Goal: Task Accomplishment & Management: Manage account settings

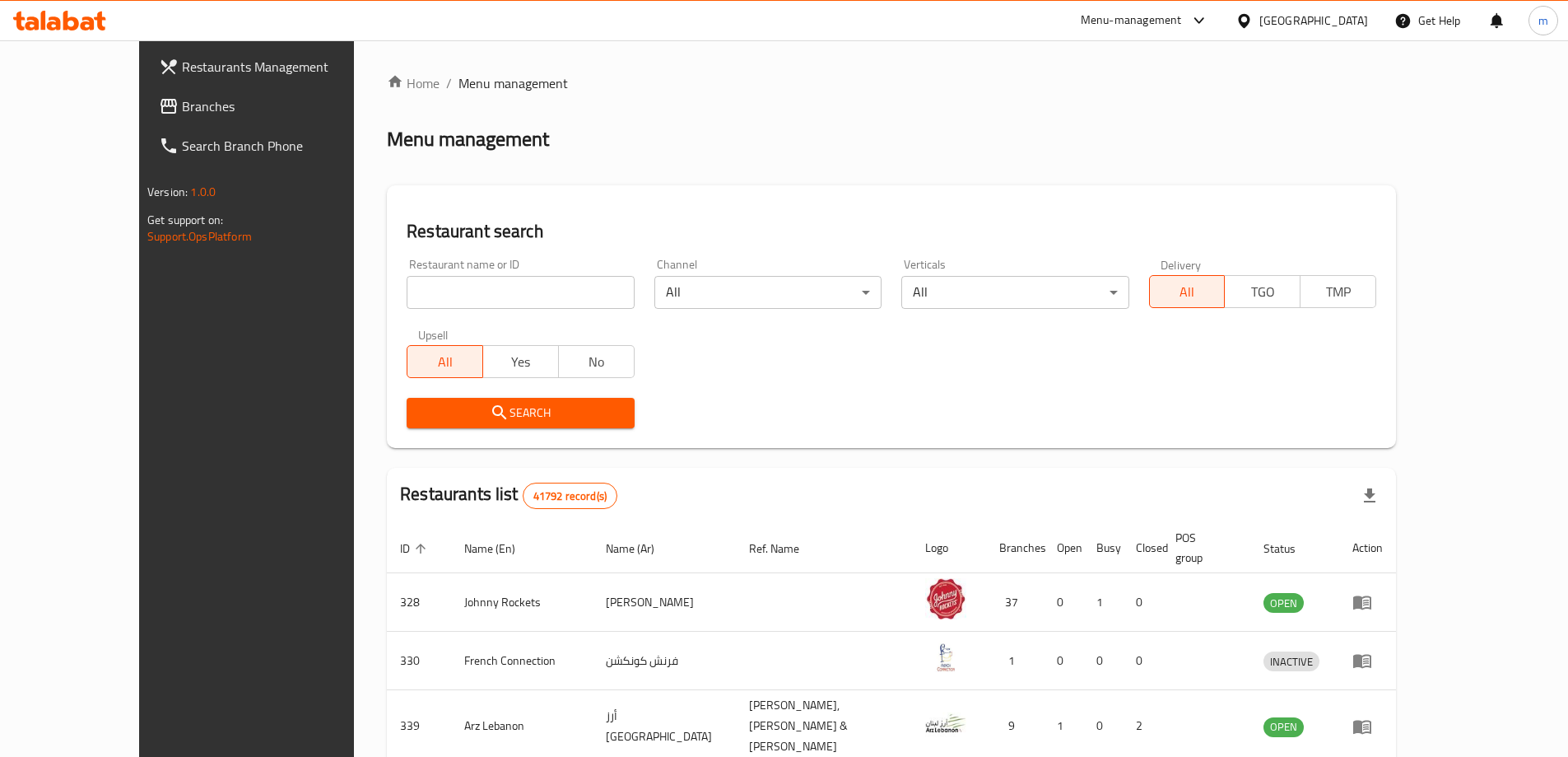
click at [181, 97] on span "Branches" at bounding box center [284, 107] width 205 height 20
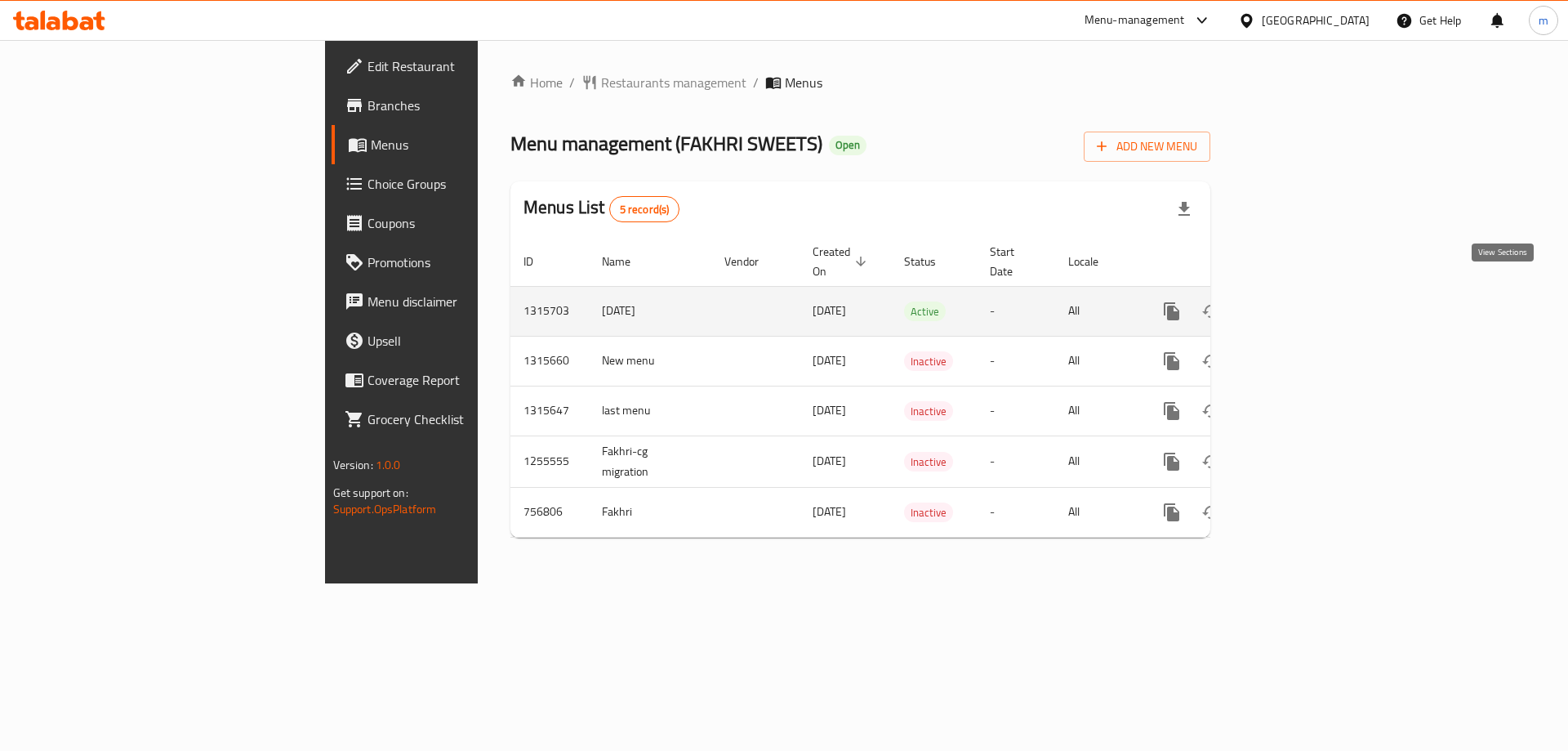
click at [1299, 302] on icon "enhanced table" at bounding box center [1290, 312] width 20 height 20
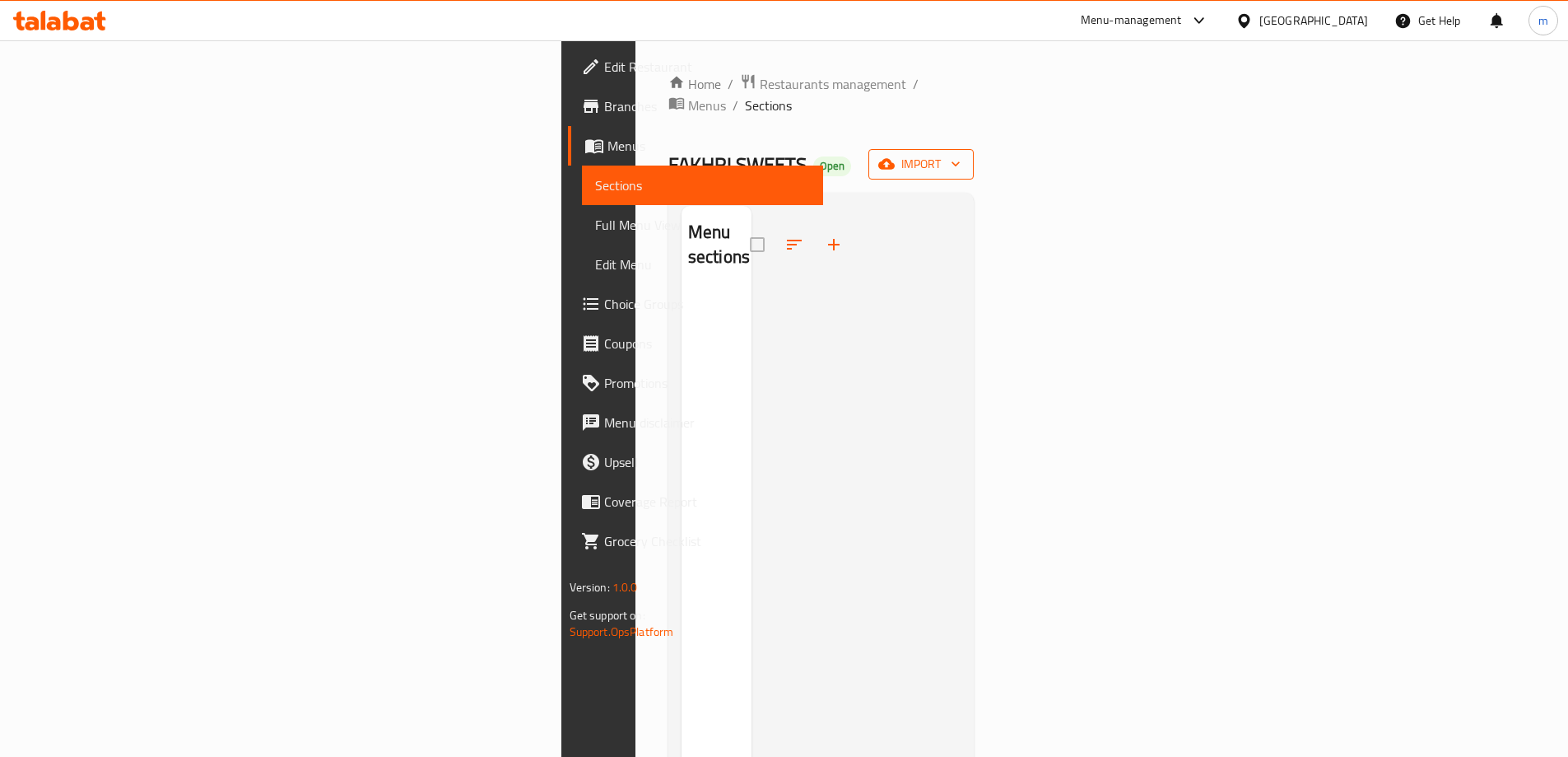
click at [960, 154] on span "import" at bounding box center [920, 164] width 79 height 21
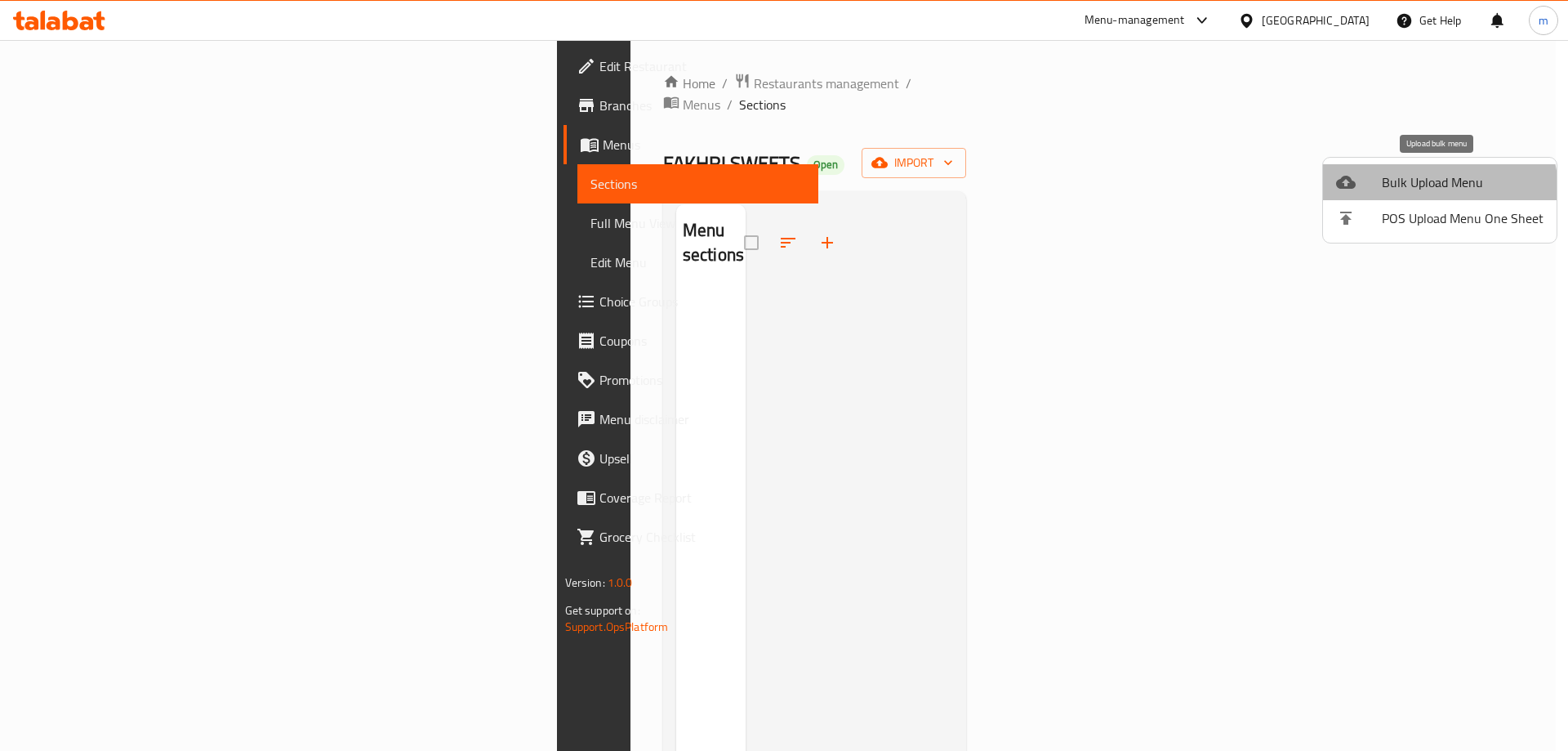
click at [1421, 192] on span "Bulk Upload Menu" at bounding box center [1462, 182] width 161 height 20
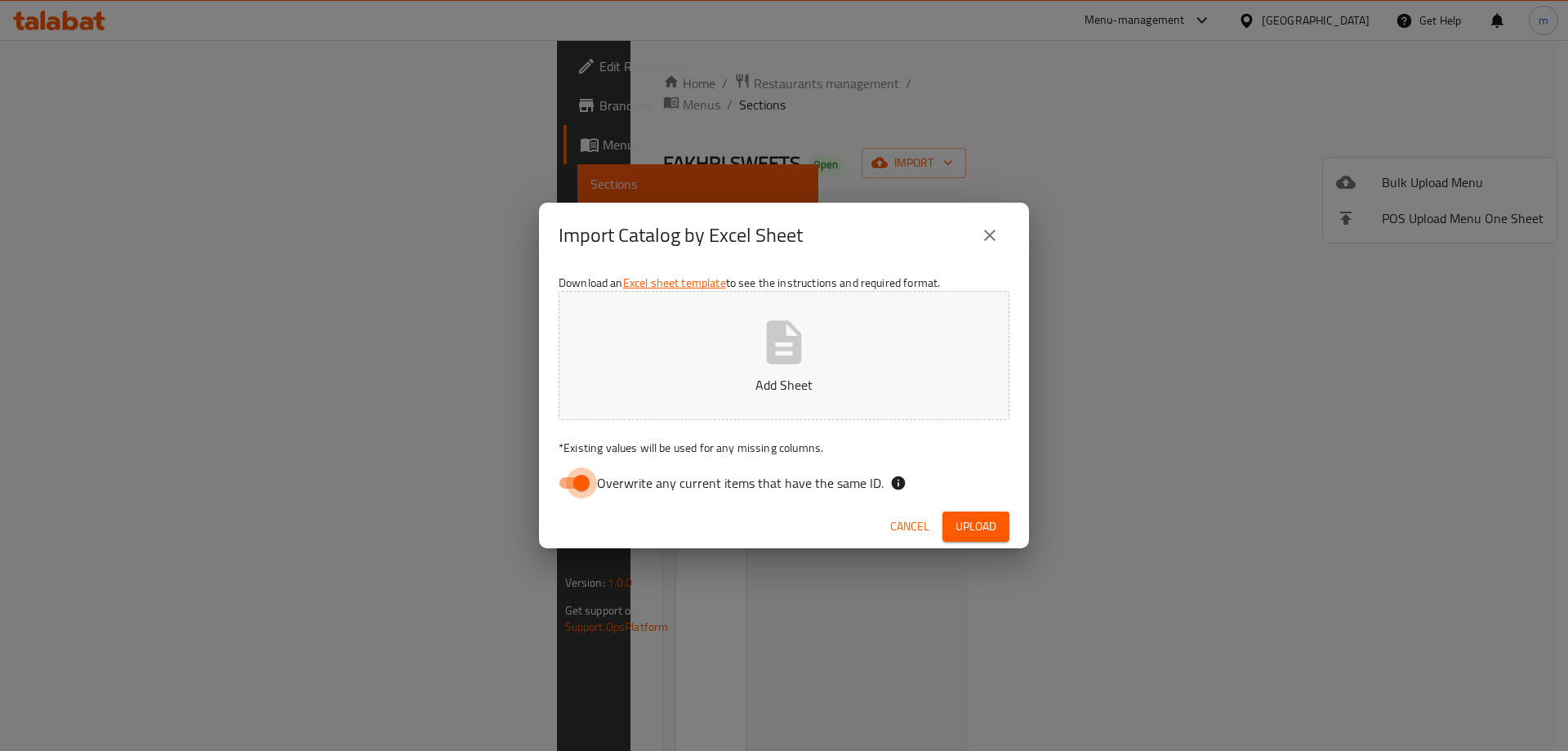
click at [557, 477] on input "Overwrite any current items that have the same ID." at bounding box center [582, 482] width 93 height 31
checkbox input "false"
click at [984, 522] on span "Upload" at bounding box center [975, 526] width 41 height 21
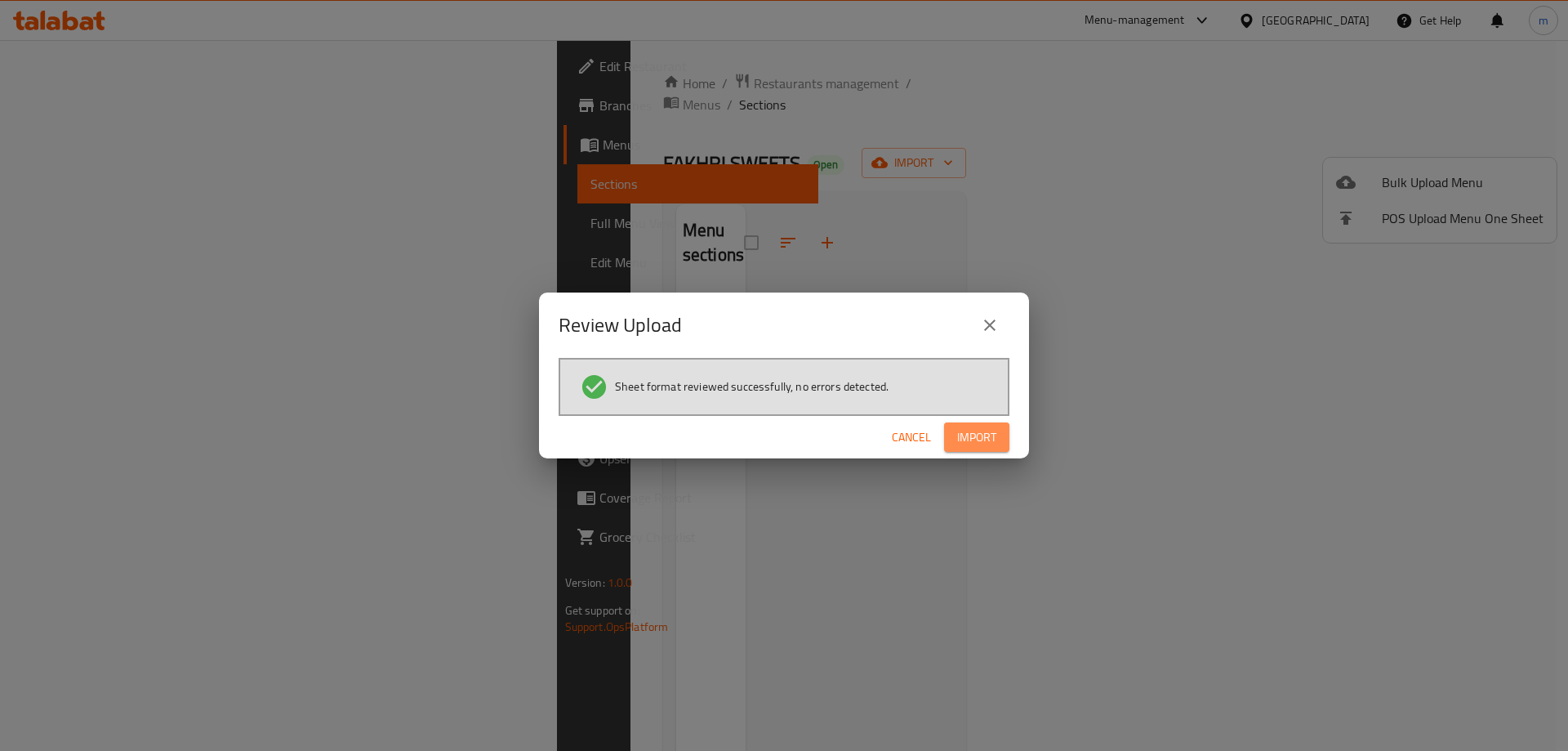
click at [967, 445] on span "Import" at bounding box center [977, 437] width 40 height 21
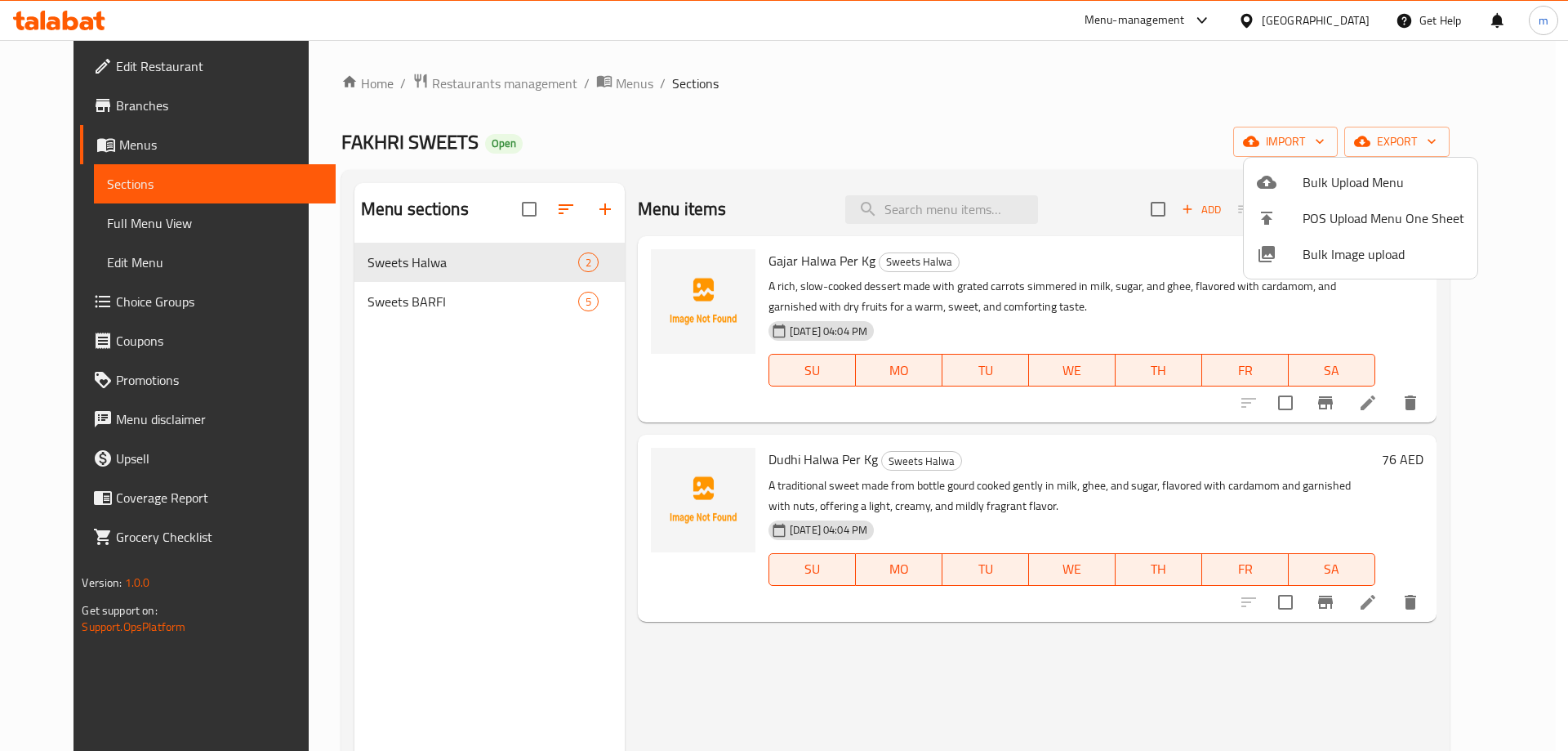
click at [555, 259] on div at bounding box center [784, 375] width 1568 height 751
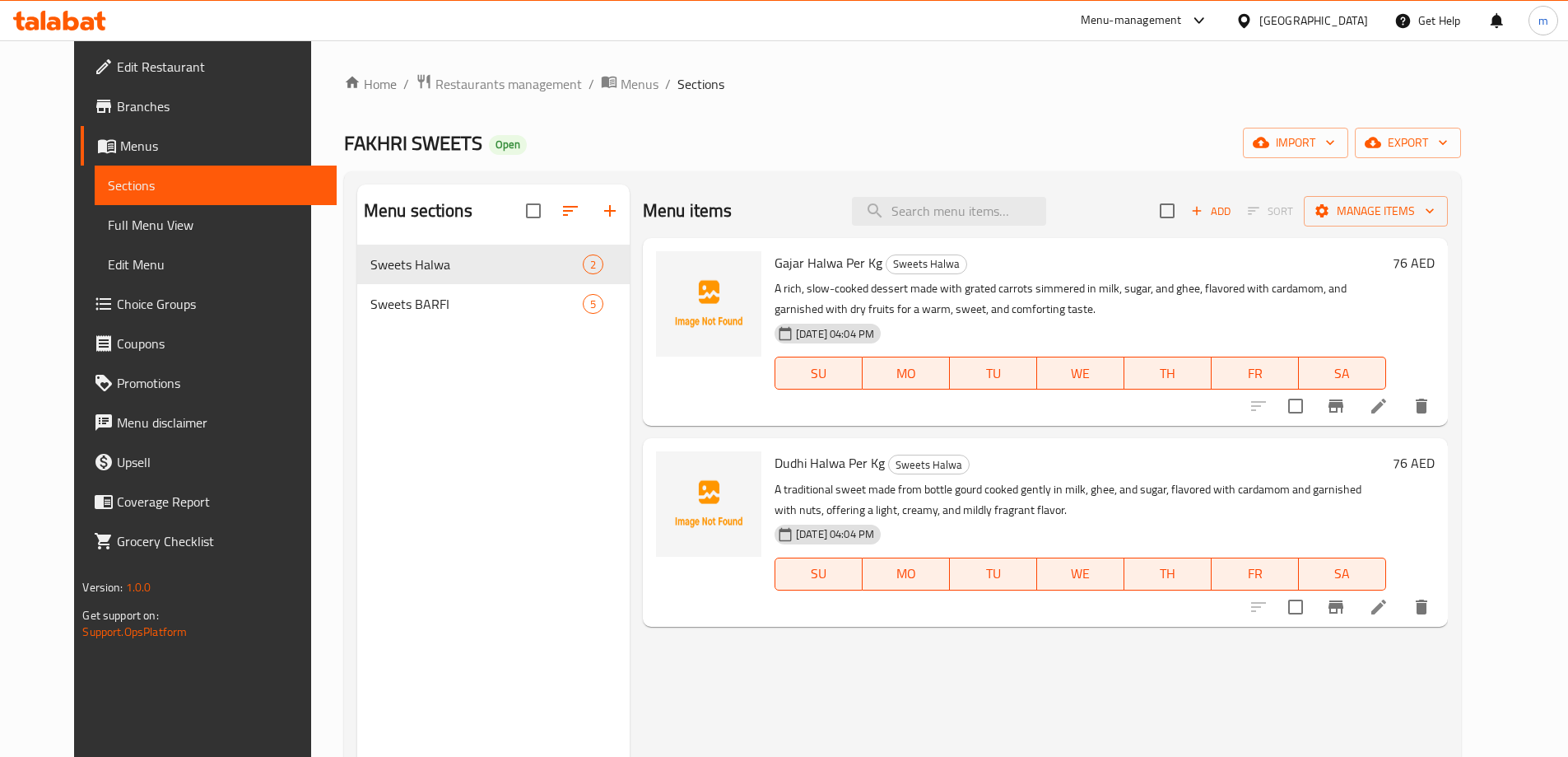
click at [589, 267] on div "Sweets Halwa 2" at bounding box center [492, 264] width 272 height 40
click at [523, 217] on input "checkbox" at bounding box center [533, 210] width 35 height 35
checkbox input "false"
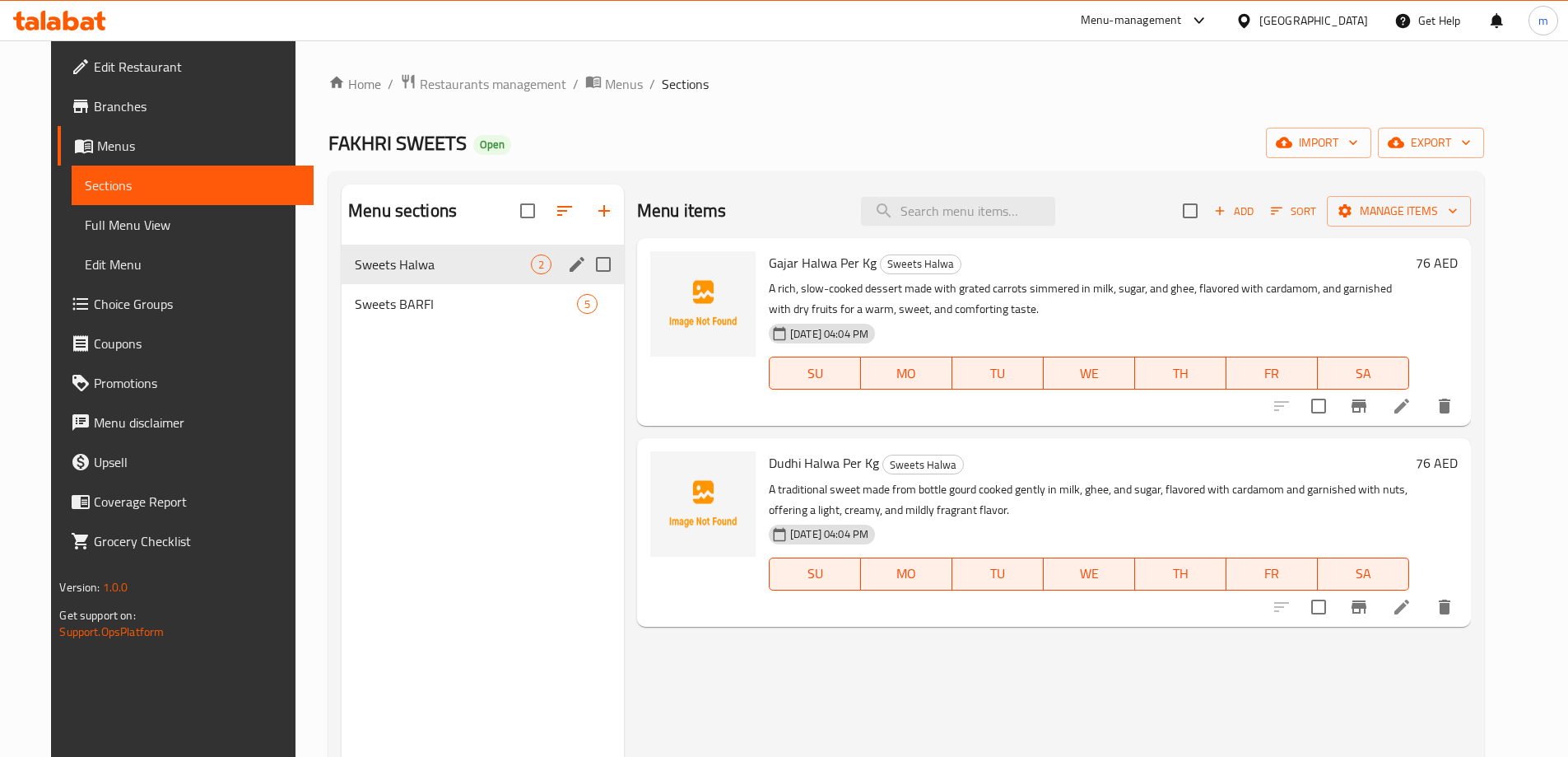
click at [599, 271] on input "Menu sections" at bounding box center [603, 264] width 35 height 35
checkbox input "true"
click at [569, 266] on icon "edit" at bounding box center [577, 264] width 20 height 20
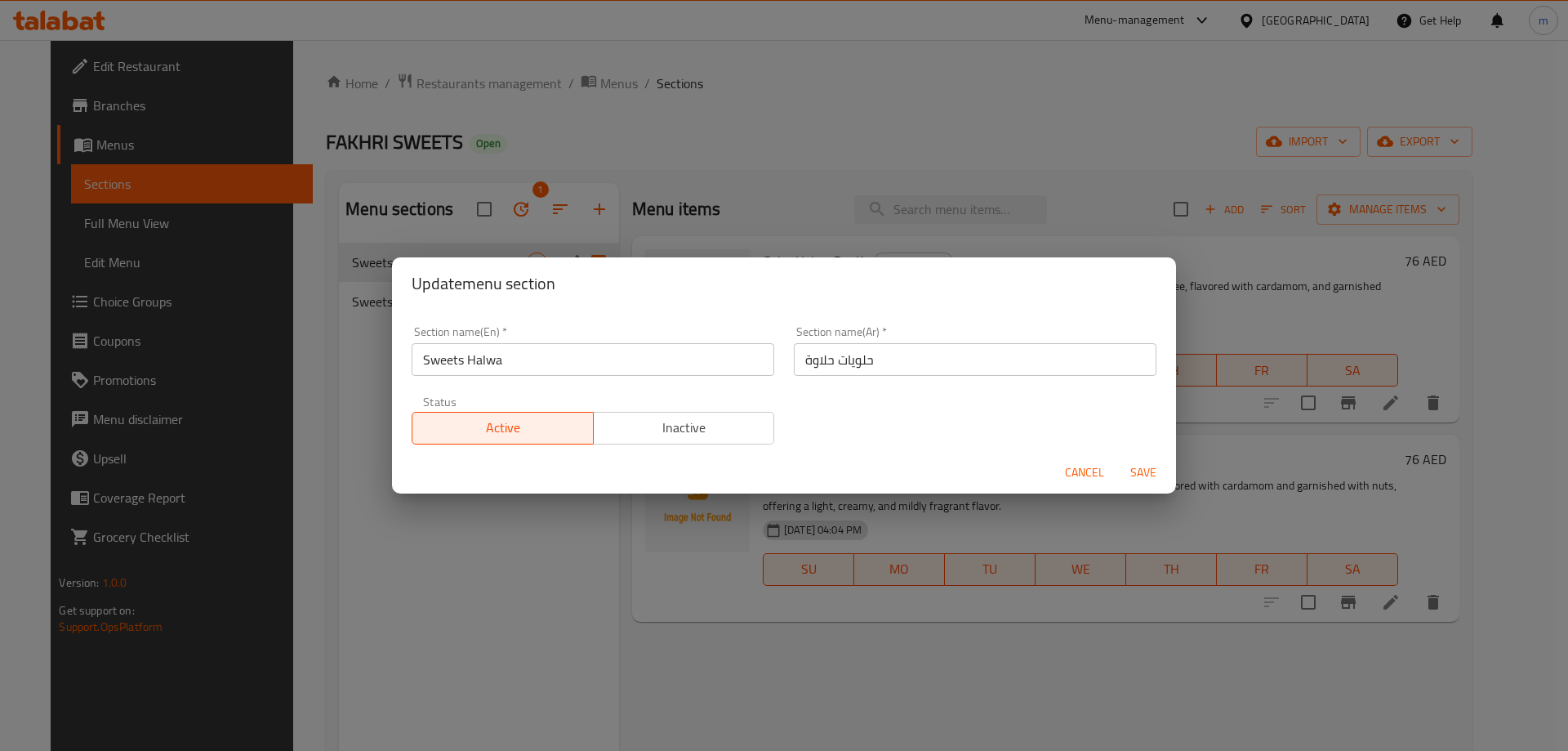
click at [814, 365] on input "حلويات حلاوة" at bounding box center [974, 359] width 363 height 33
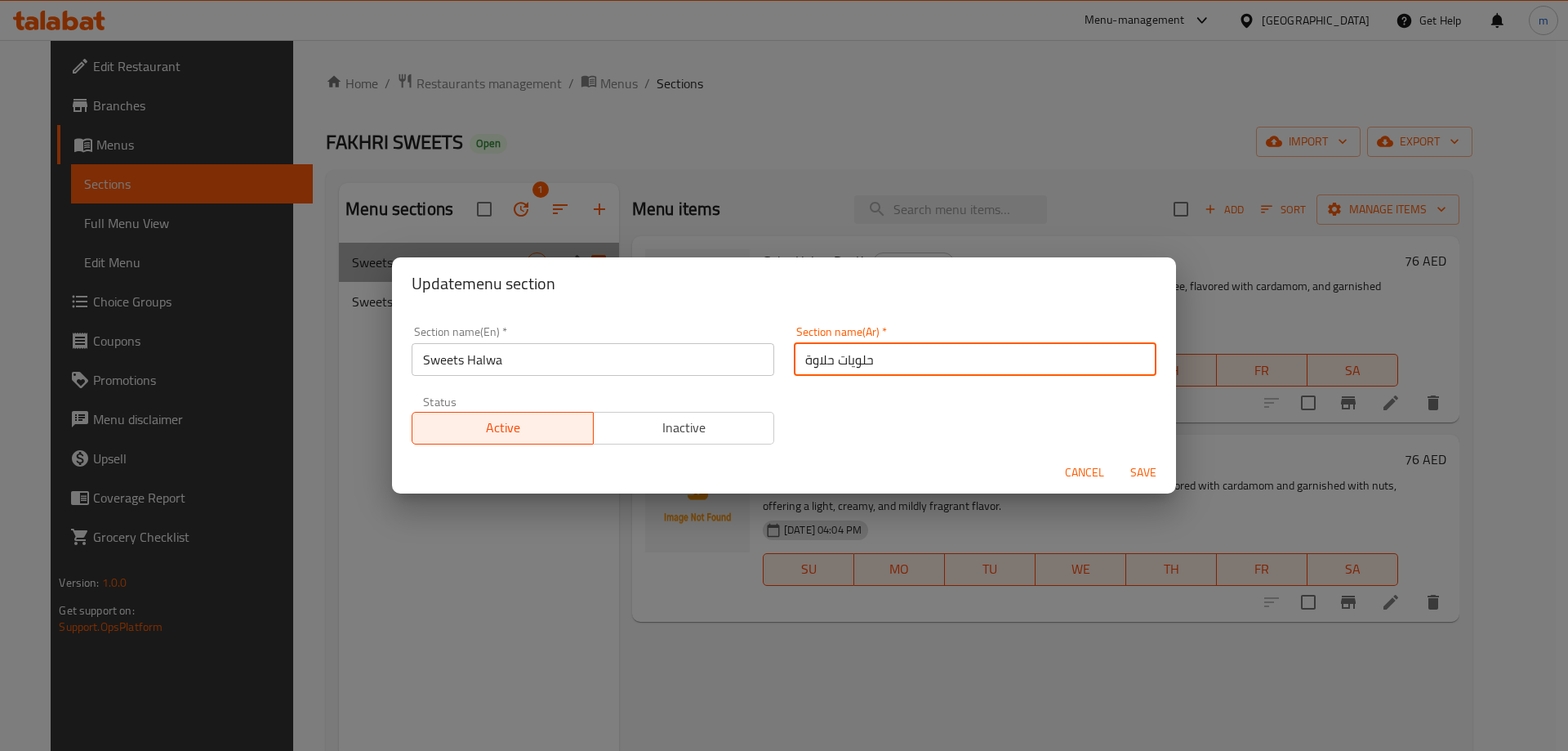
click at [814, 365] on input "حلويات حلاوة" at bounding box center [974, 359] width 363 height 33
type input "حلويات حلوي"
click at [1156, 475] on span "Save" at bounding box center [1144, 472] width 40 height 21
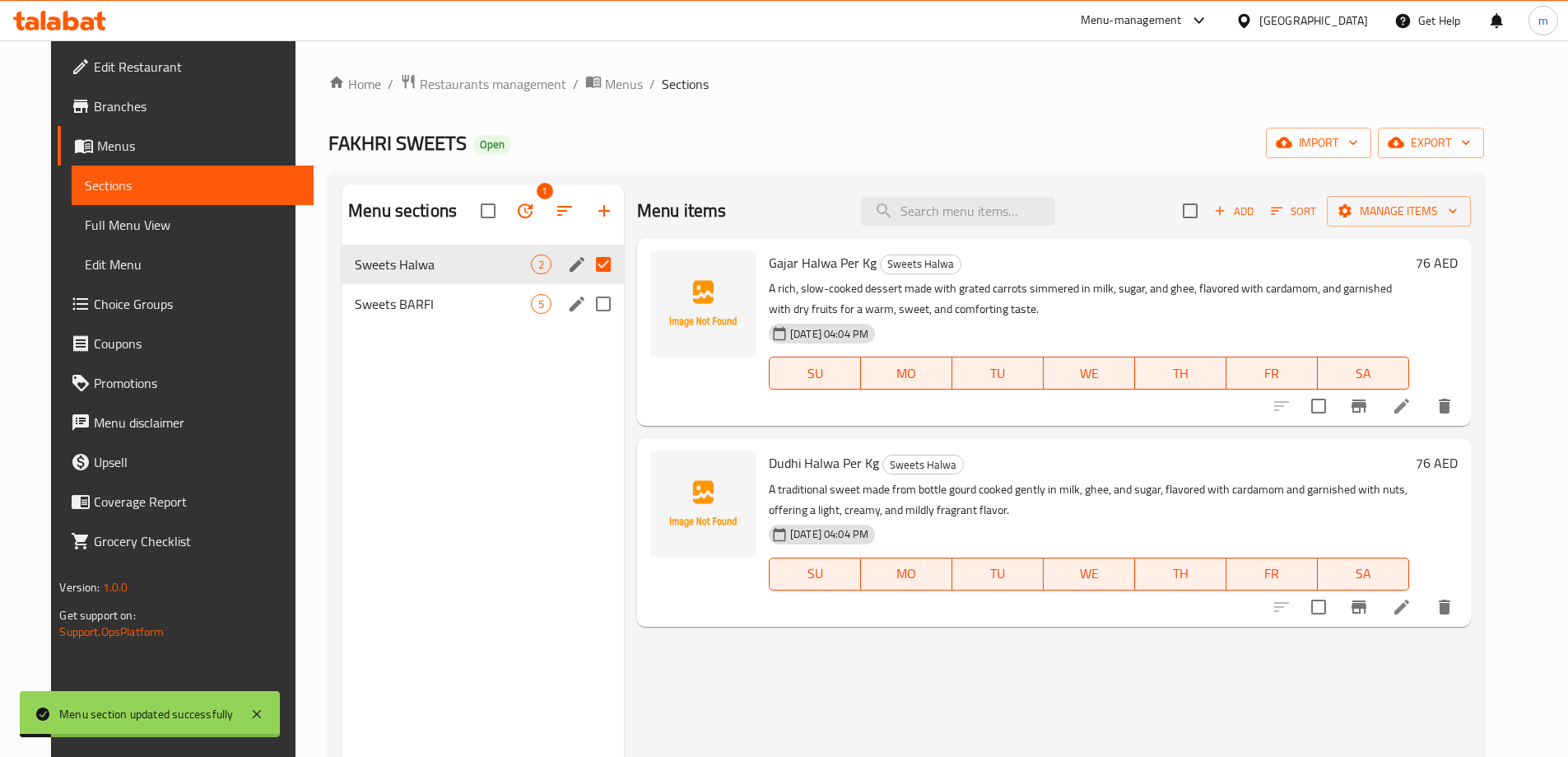
click at [530, 294] on div "5" at bounding box center [540, 304] width 21 height 20
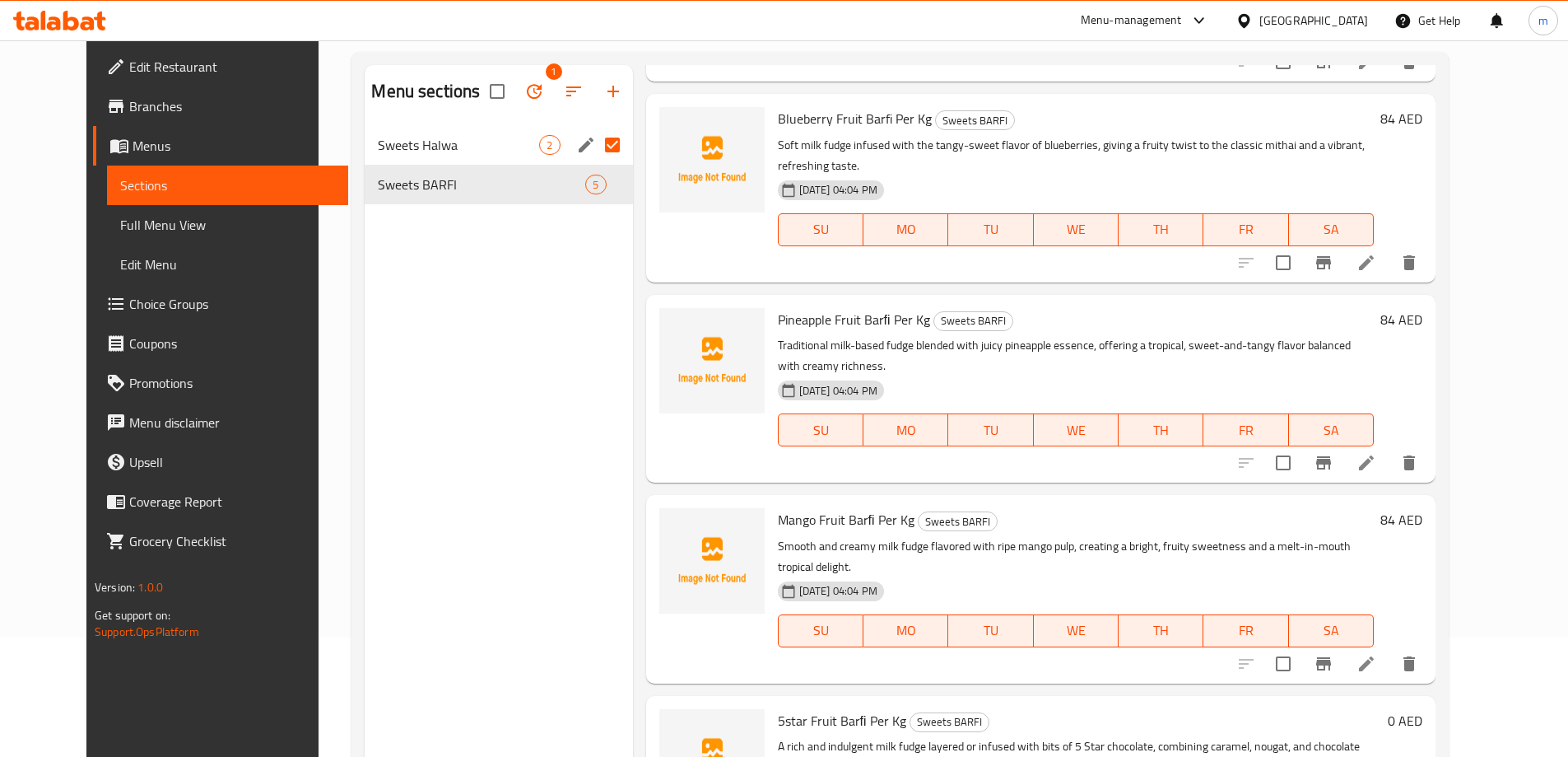
scroll to position [230, 0]
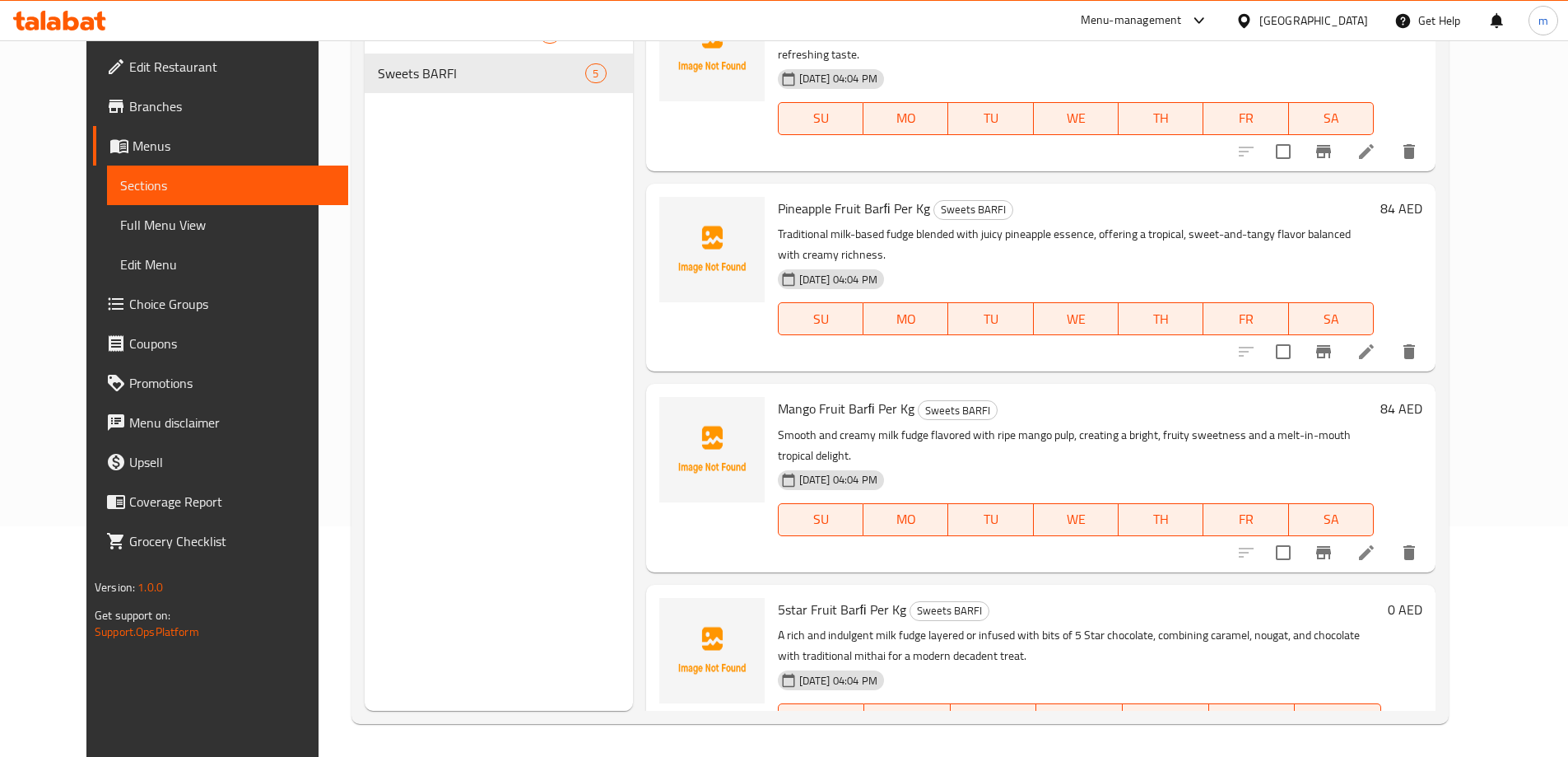
click at [1389, 538] on li at bounding box center [1366, 553] width 46 height 30
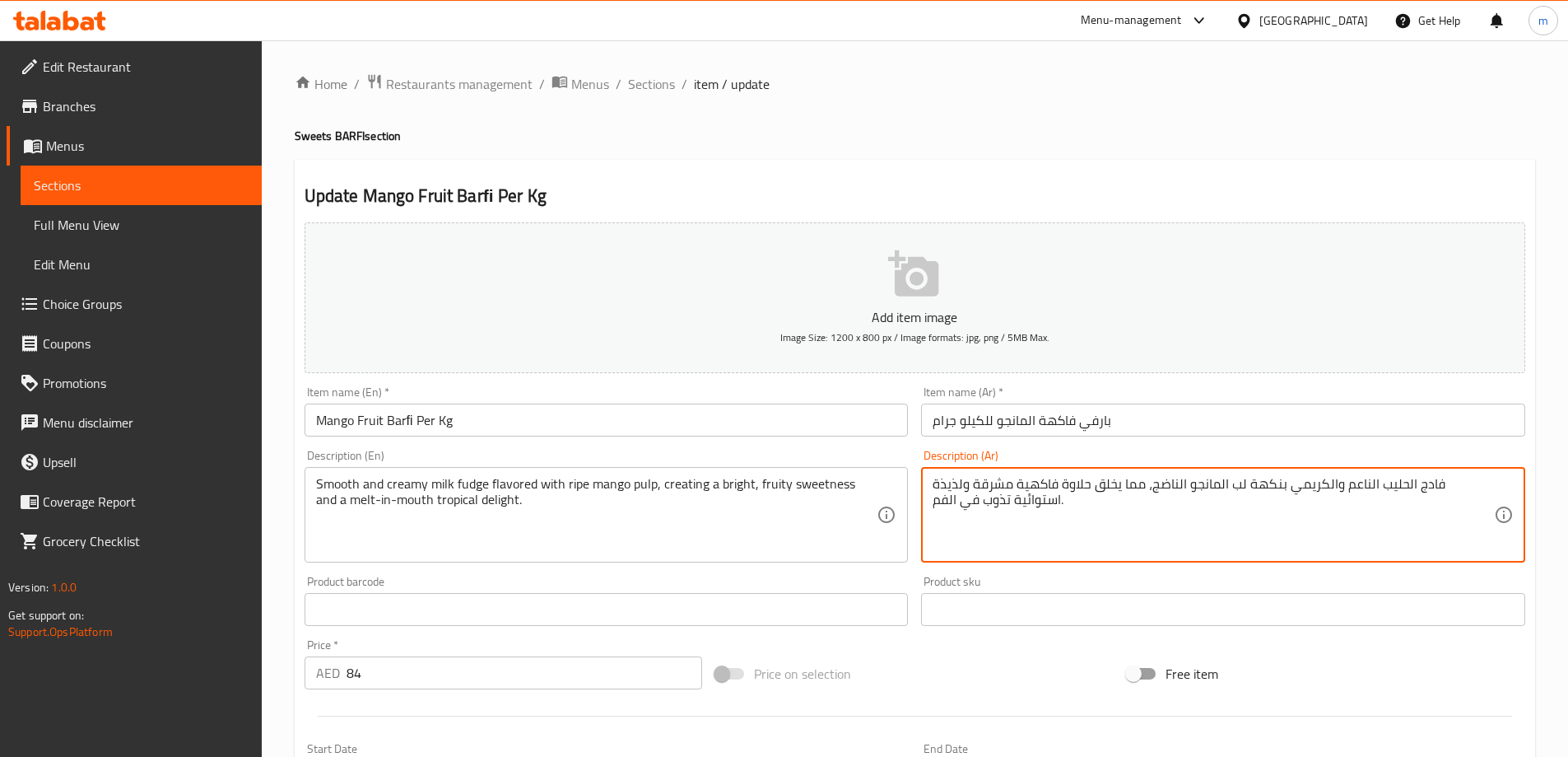
click at [1032, 490] on textarea "فادج الحليب الناعم والكريمي بنكهة لب المانجو الناضج، مما يخلق حلاوة فاكهية مشرق…" at bounding box center [1212, 515] width 561 height 78
click at [1017, 488] on textarea "فادج الحليب الناعم والكريمي بنكهة لب المانجو الناضج، مما يخلق حلاوة فاكهية مشرق…" at bounding box center [1212, 515] width 561 height 78
click at [1016, 491] on textarea "فادج الحليب الناعم والكريمي بنكهة لب المانجو الناضج، مما يخلق حلاوة فاكهية مشرق…" at bounding box center [1212, 515] width 561 height 78
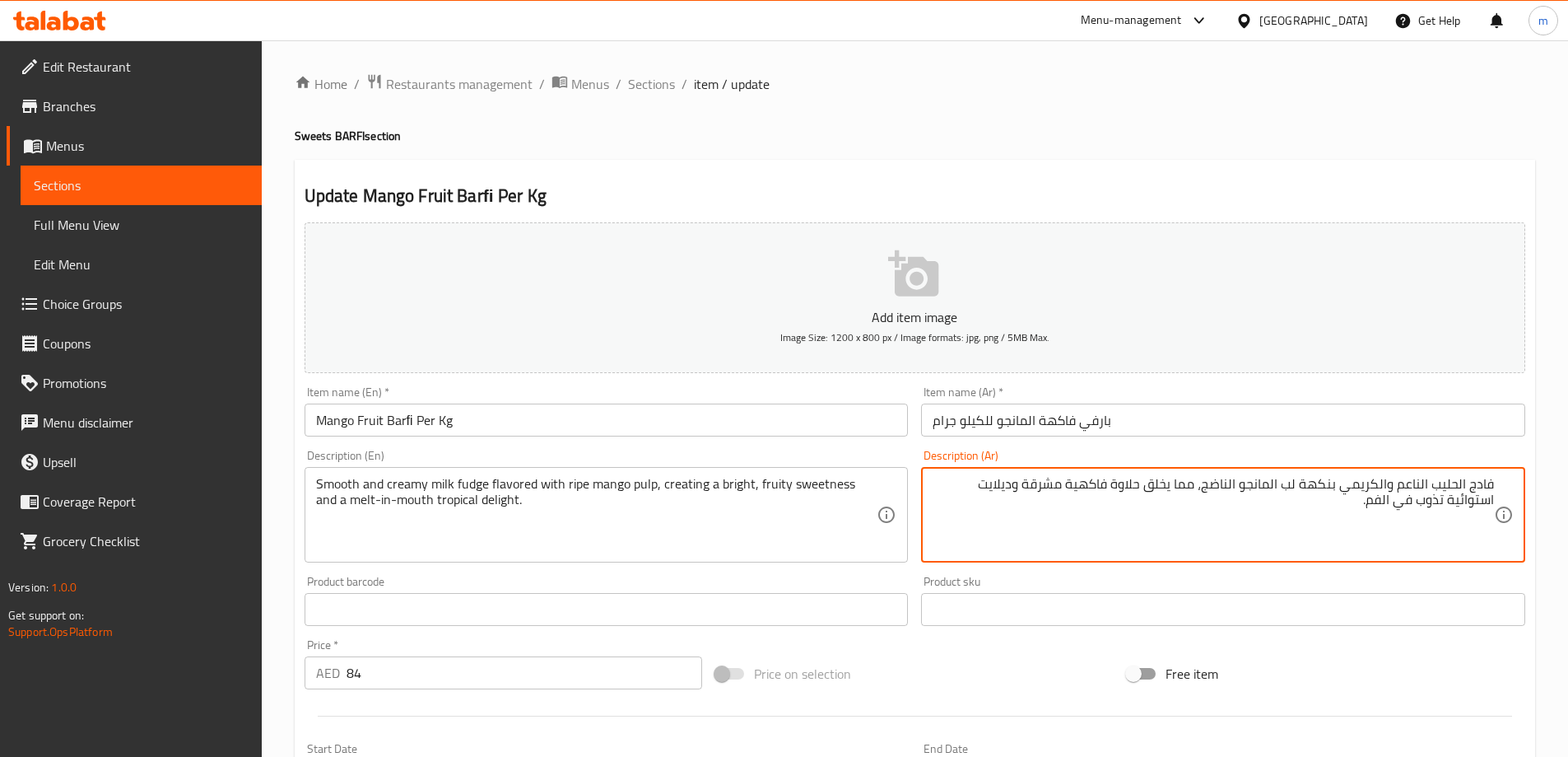
type textarea "فادج الحليب الناعم والكريمي بنكهة لب المانجو الناضج، مما يخلق حلاوة فاكهية مشرق…"
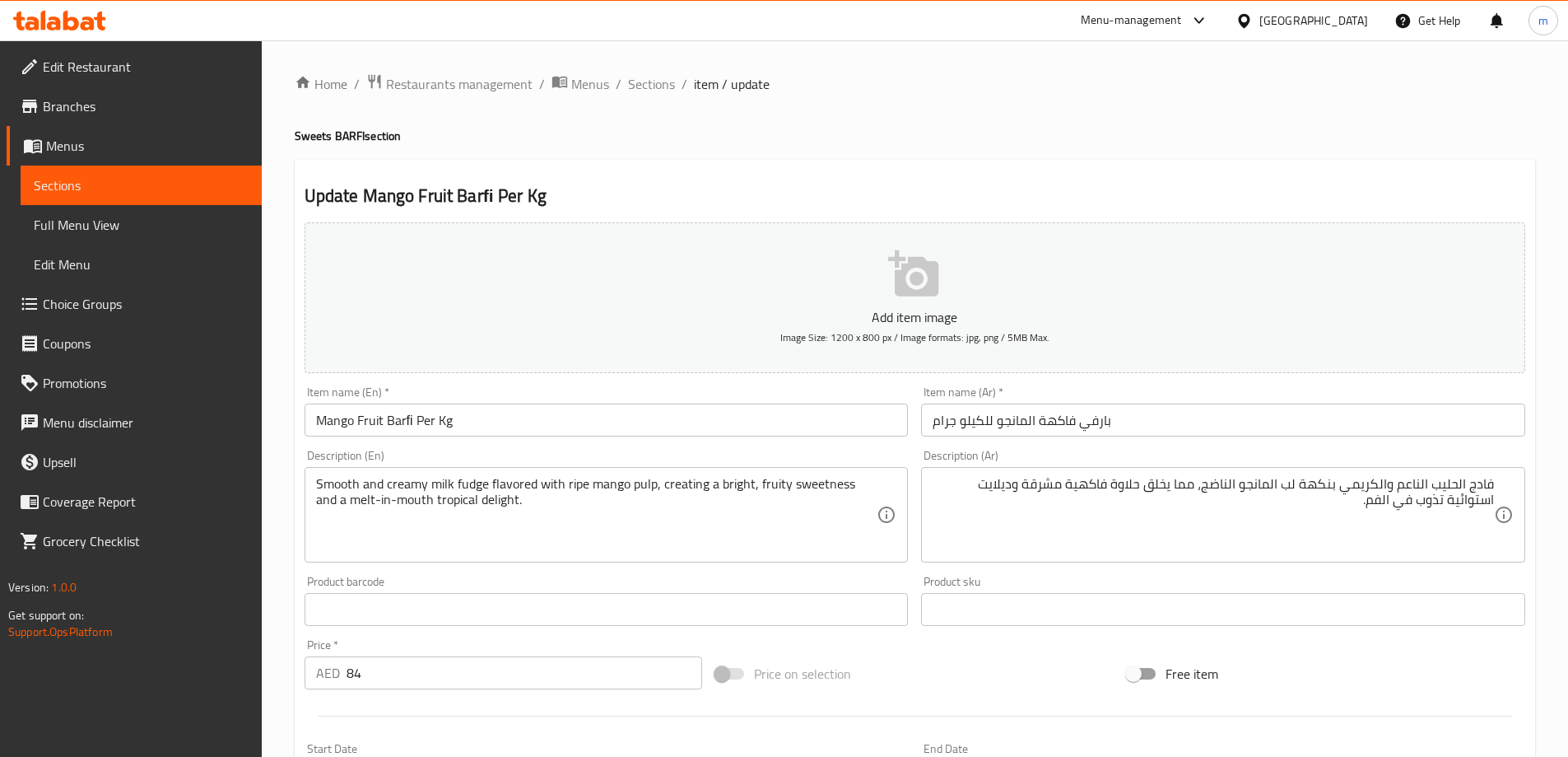
scroll to position [407, 0]
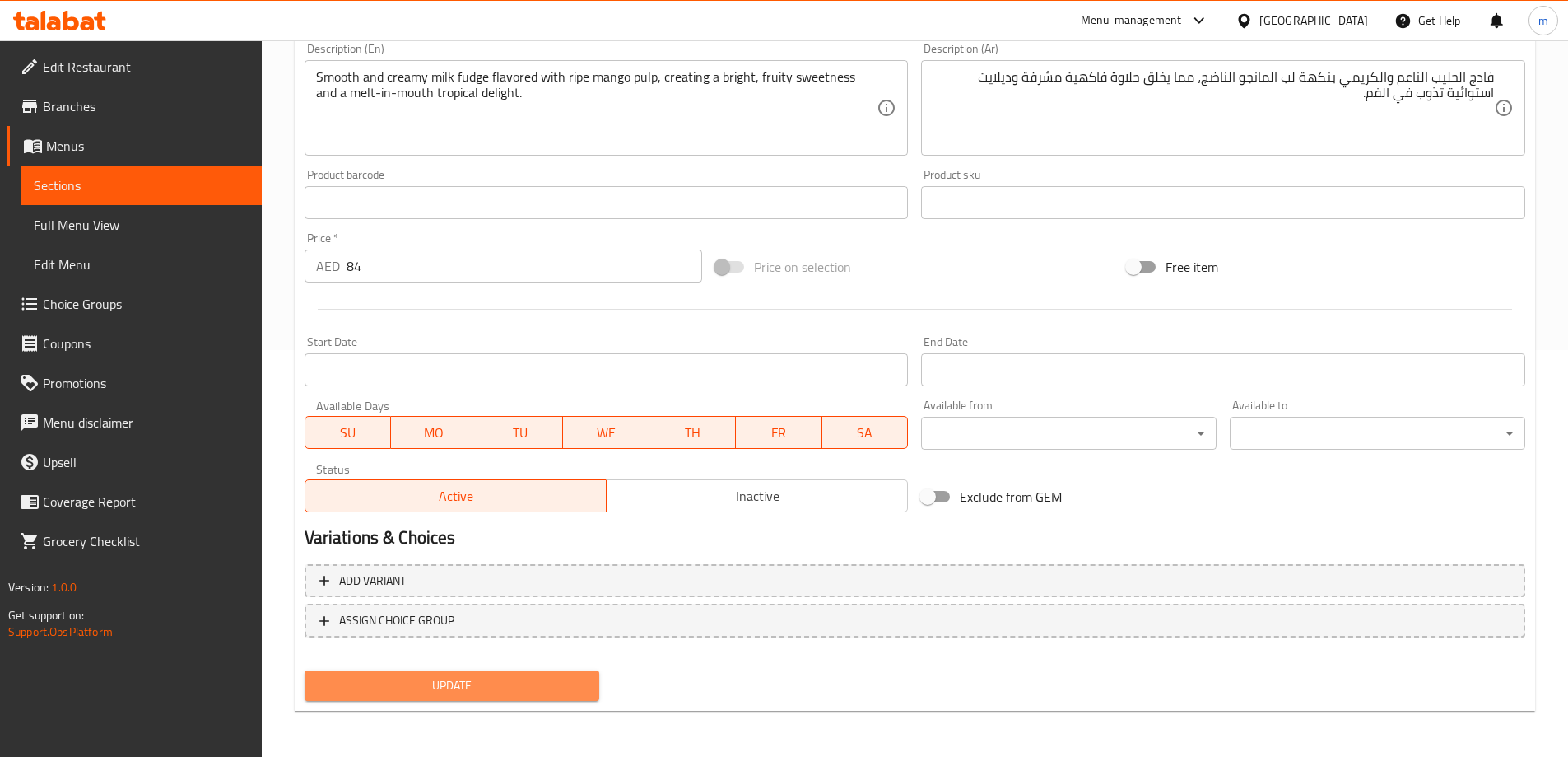
click at [523, 675] on span "Update" at bounding box center [453, 685] width 269 height 21
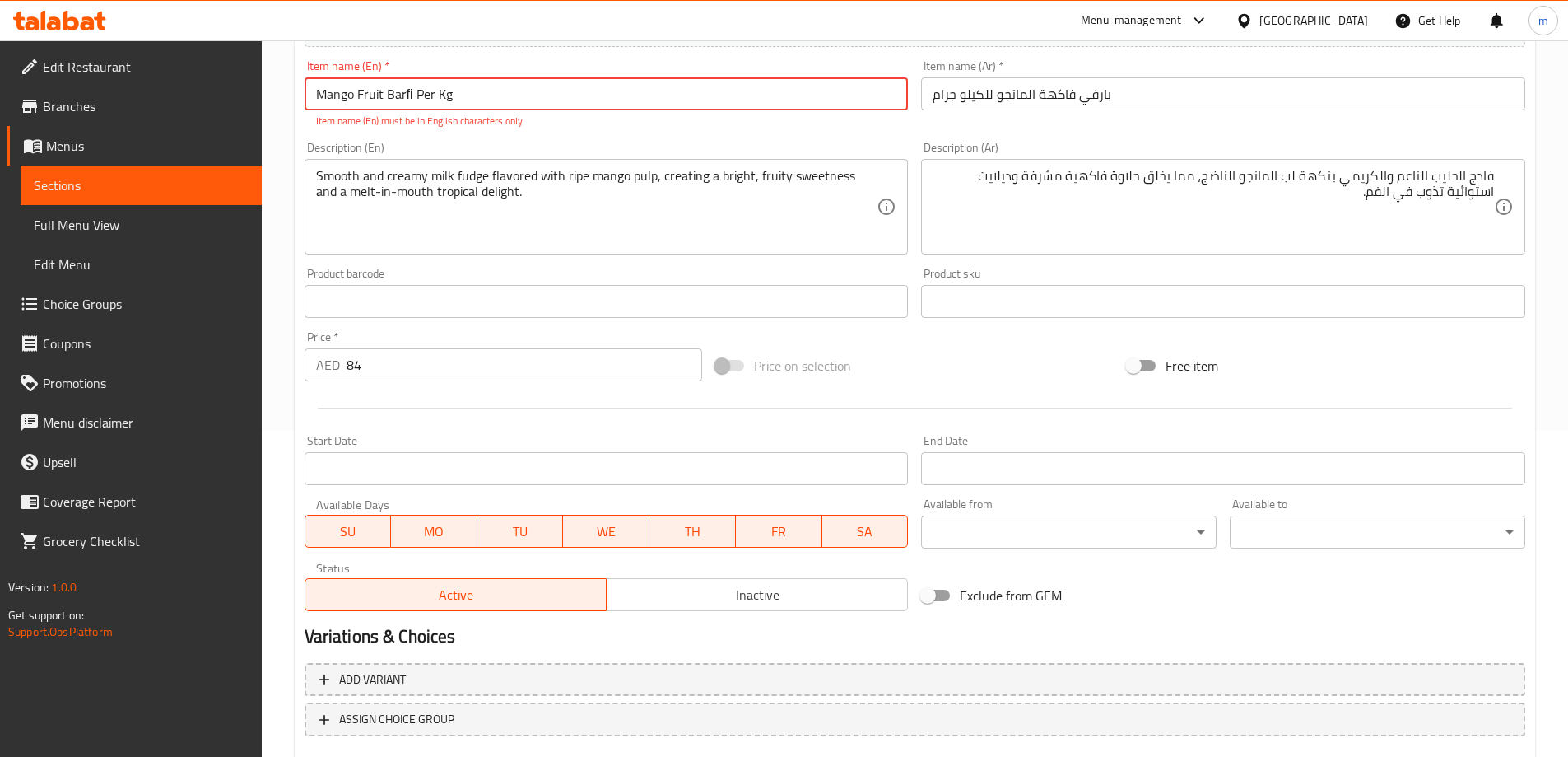
scroll to position [238, 0]
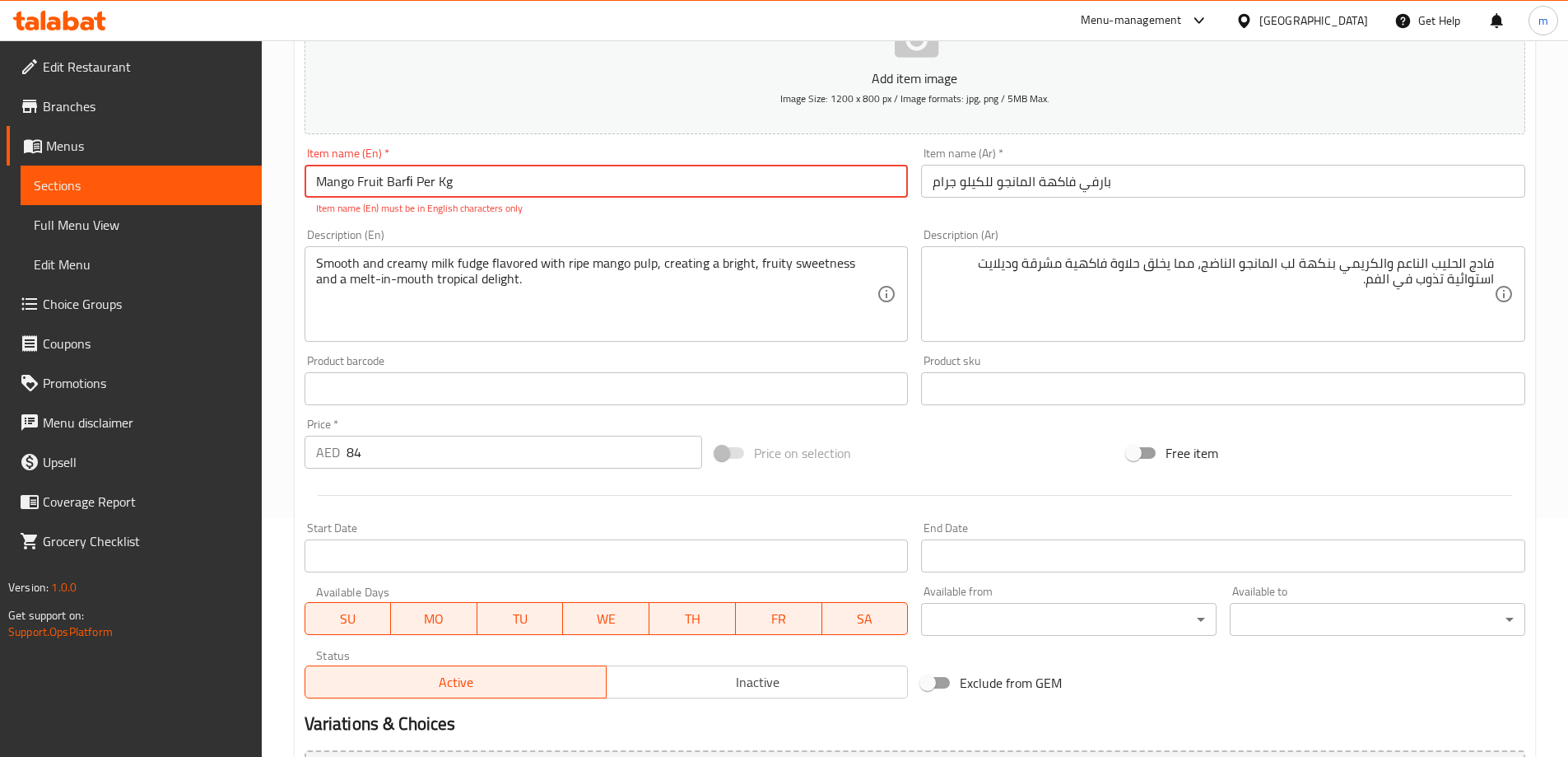
click at [401, 191] on input "Mango Fruit Barﬁ Per Kg" at bounding box center [606, 181] width 604 height 33
click at [361, 181] on input "Mango Fruit Barﬁ Per Kg" at bounding box center [606, 181] width 604 height 33
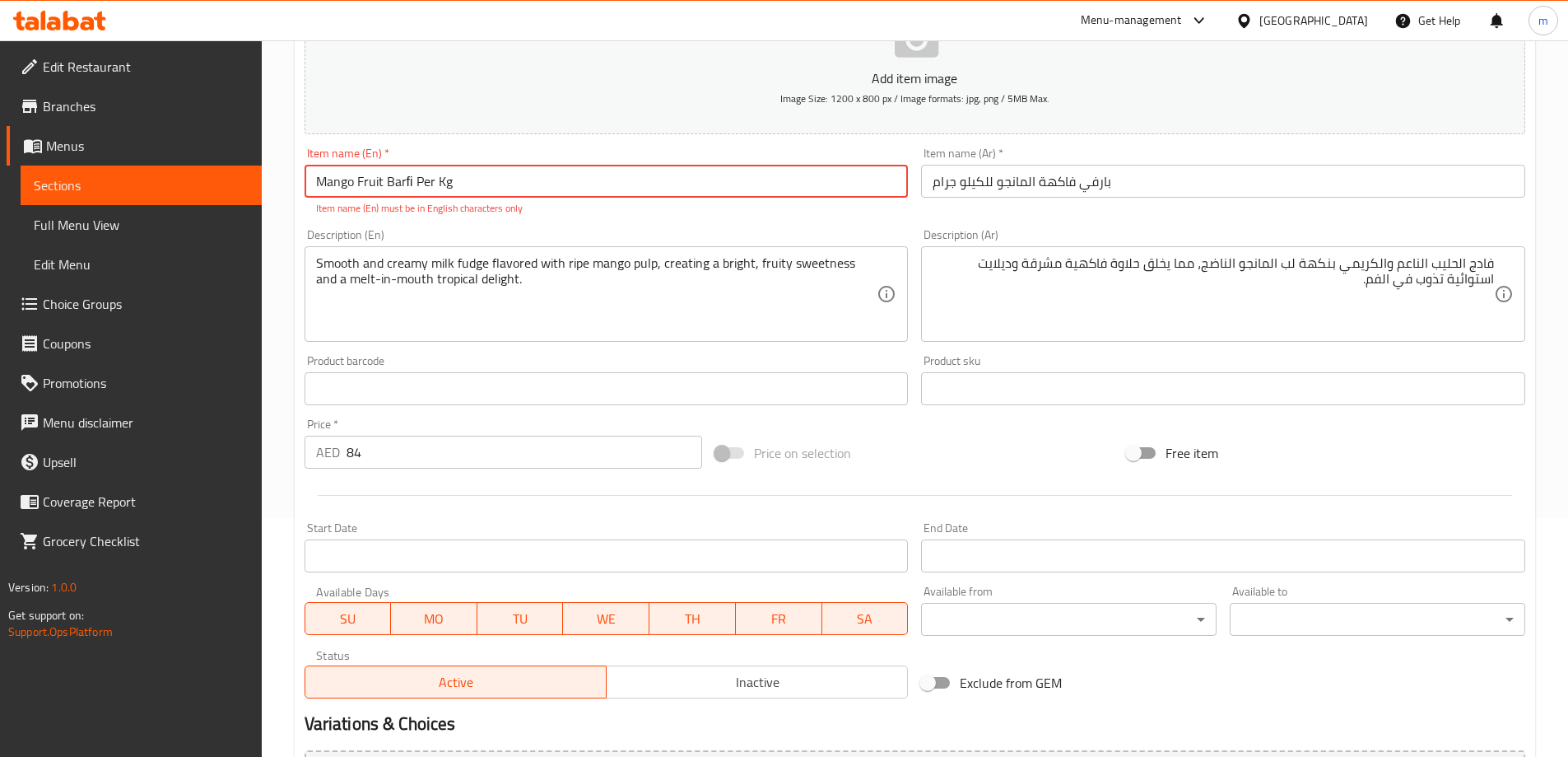
click at [361, 181] on input "Mango Fruit Barﬁ Per Kg" at bounding box center [606, 181] width 604 height 33
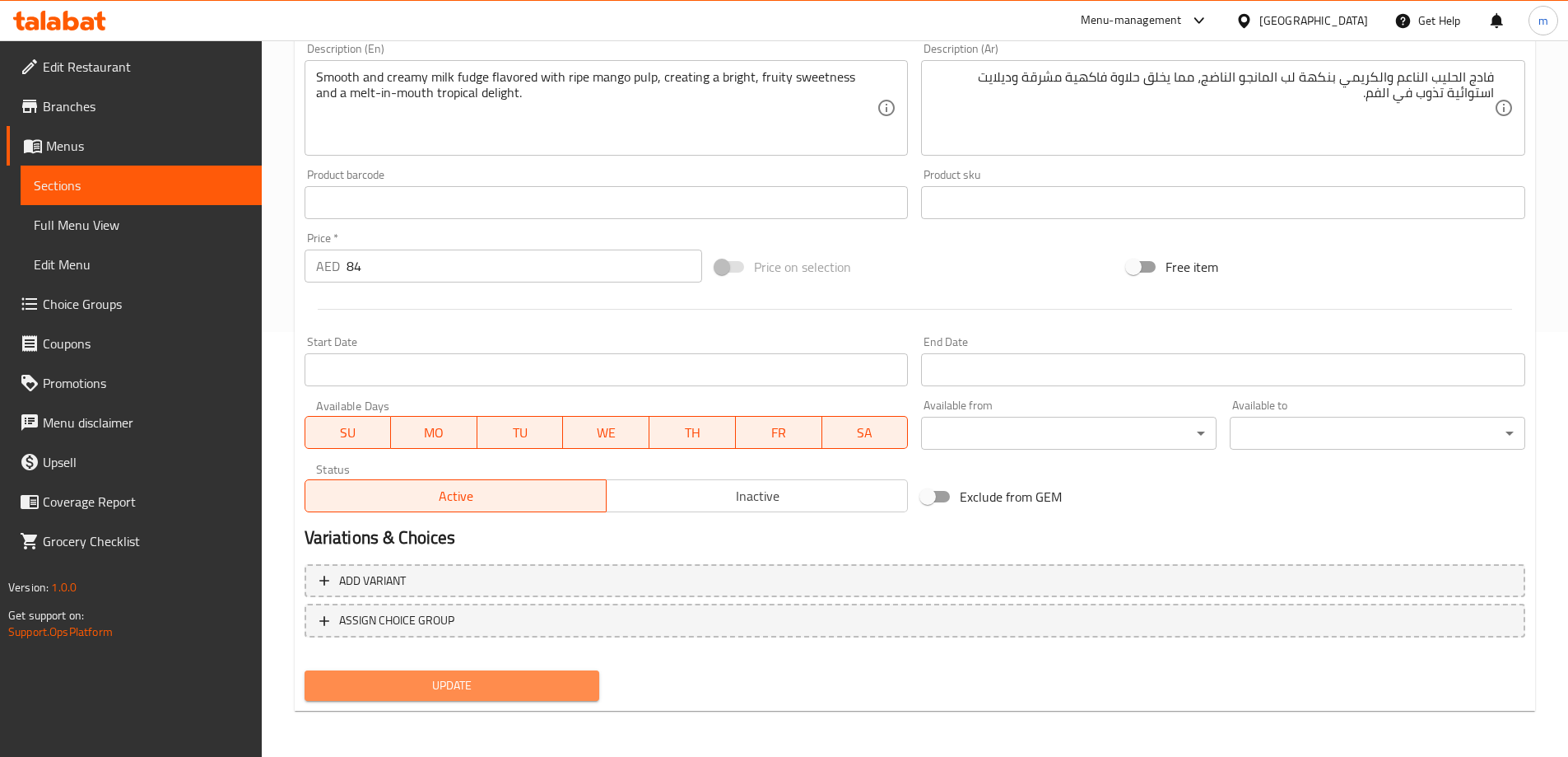
click at [497, 684] on span "Update" at bounding box center [453, 685] width 269 height 21
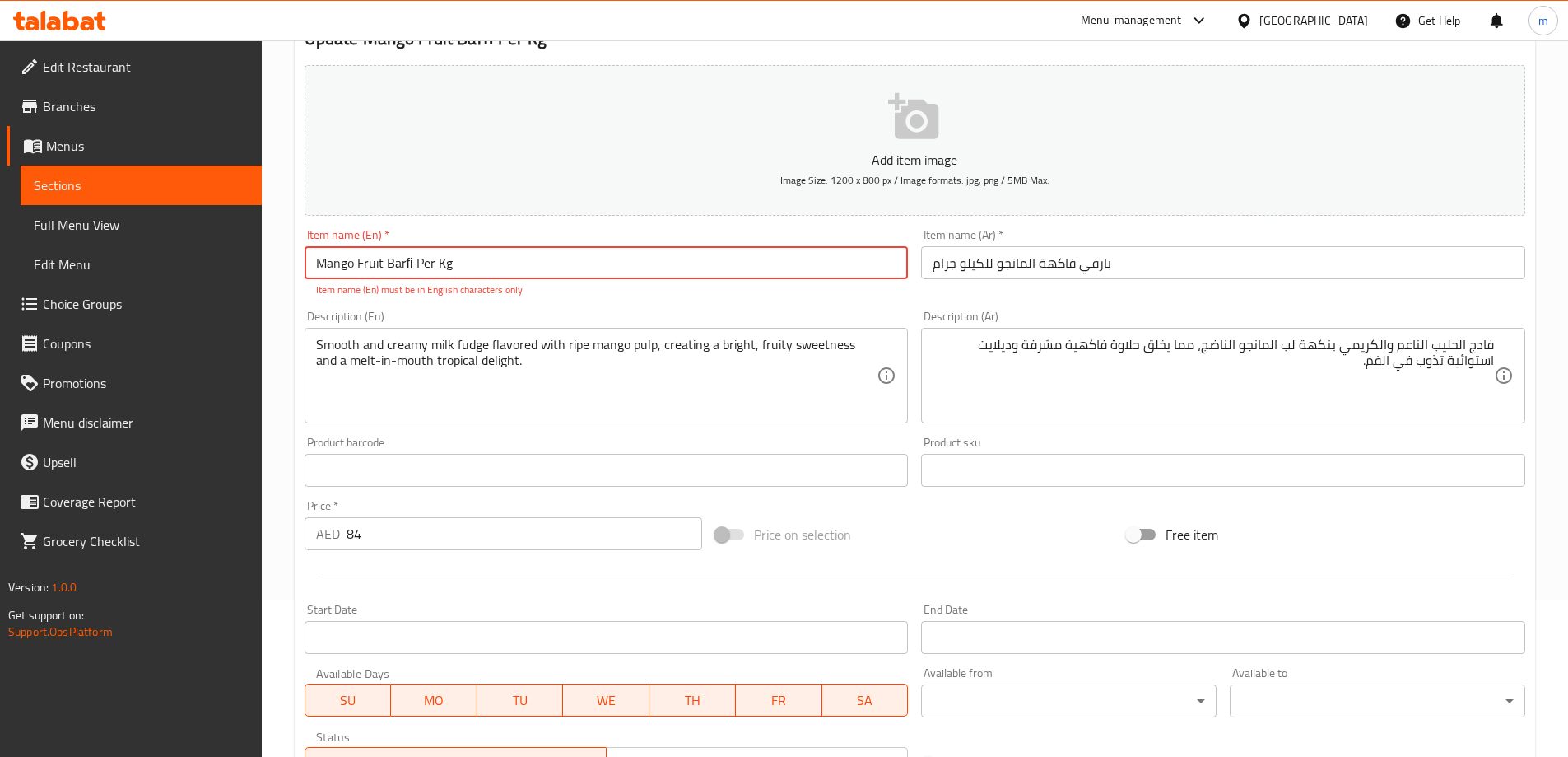
scroll to position [157, 0]
click at [408, 267] on input "Mango Fruit Barﬁ Per Kg" at bounding box center [606, 263] width 604 height 33
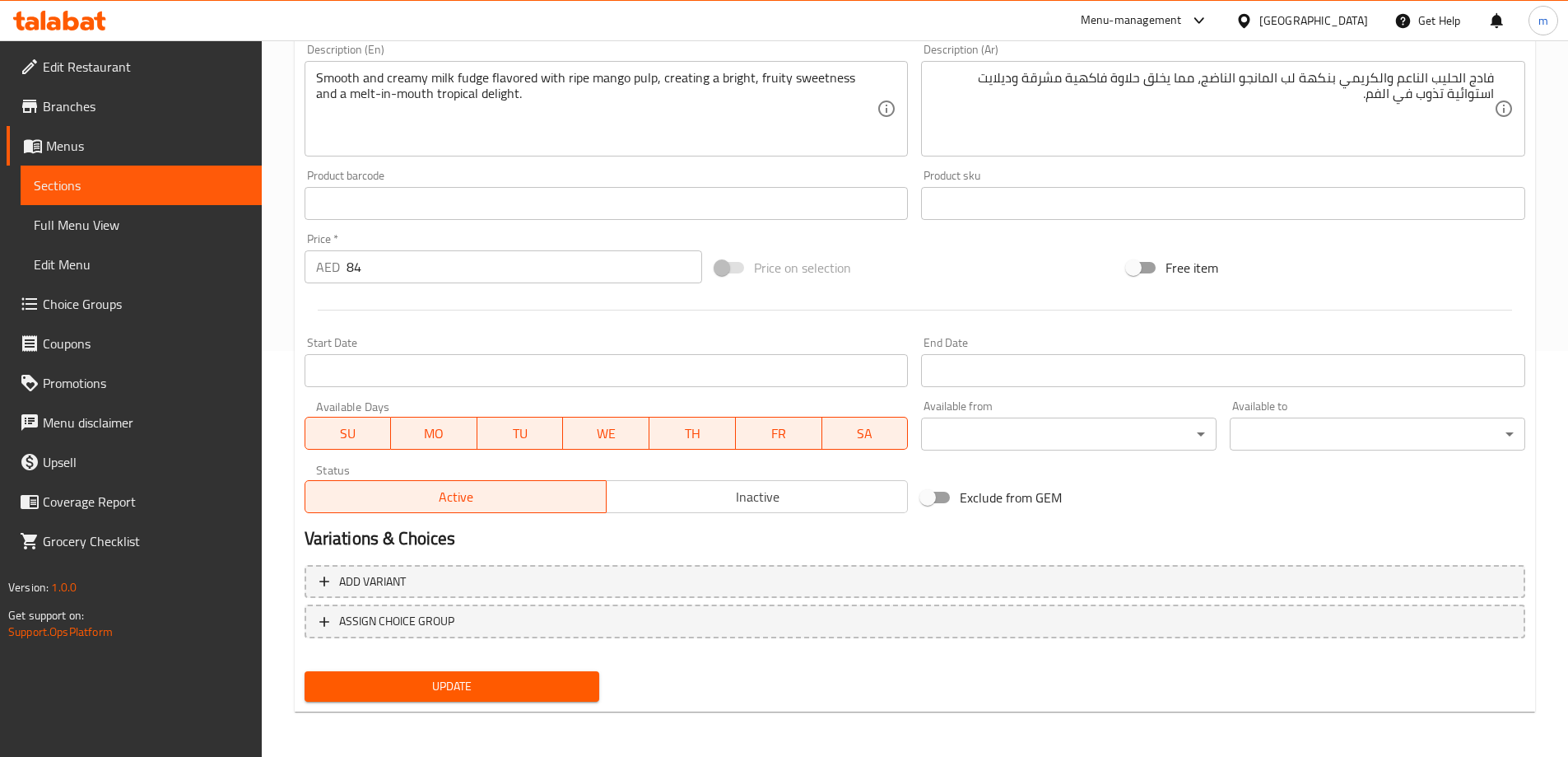
scroll to position [407, 0]
type input "Mango Fruit Barfi Per Kg"
click at [443, 690] on span "Update" at bounding box center [453, 685] width 269 height 21
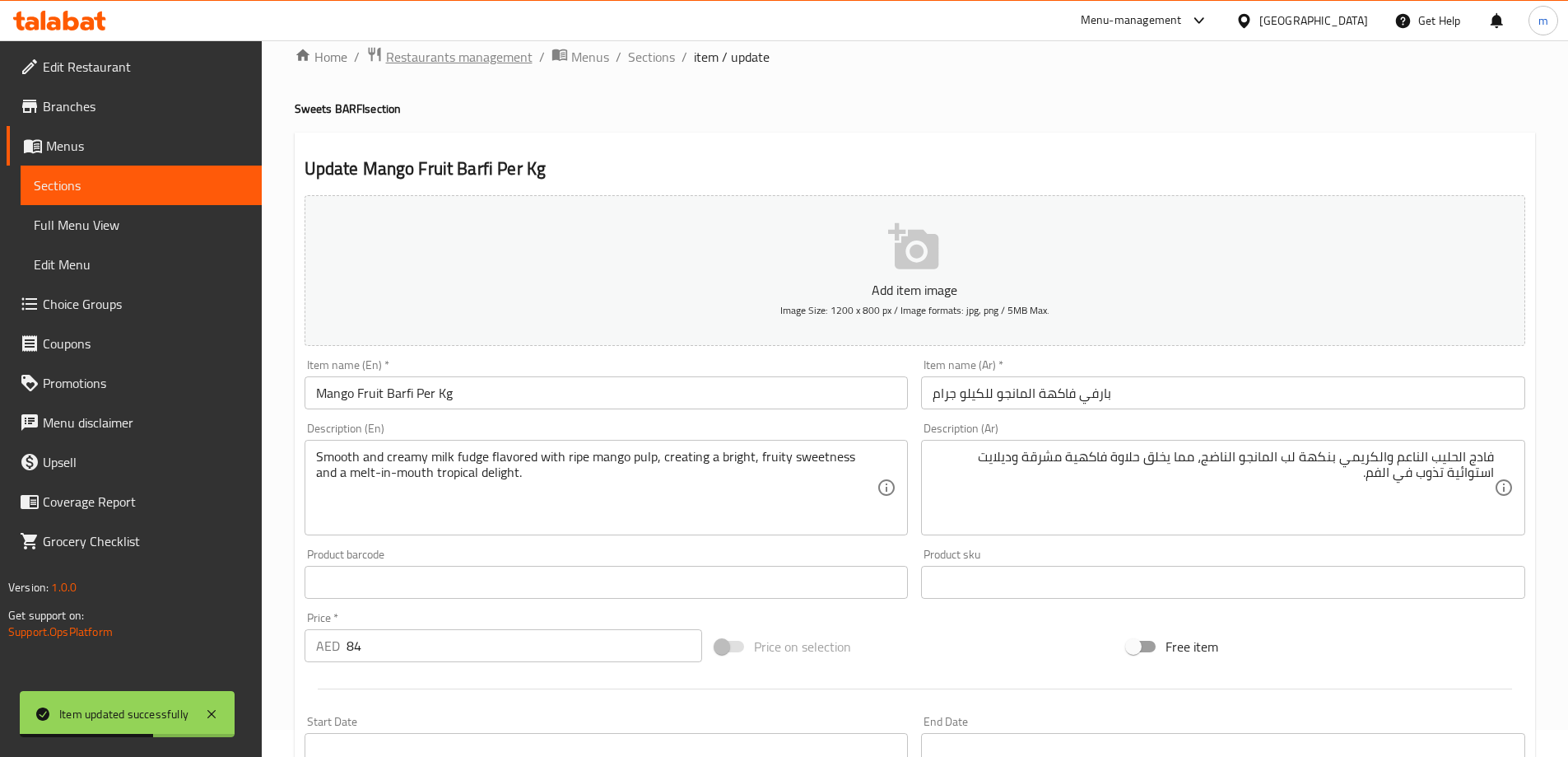
scroll to position [0, 0]
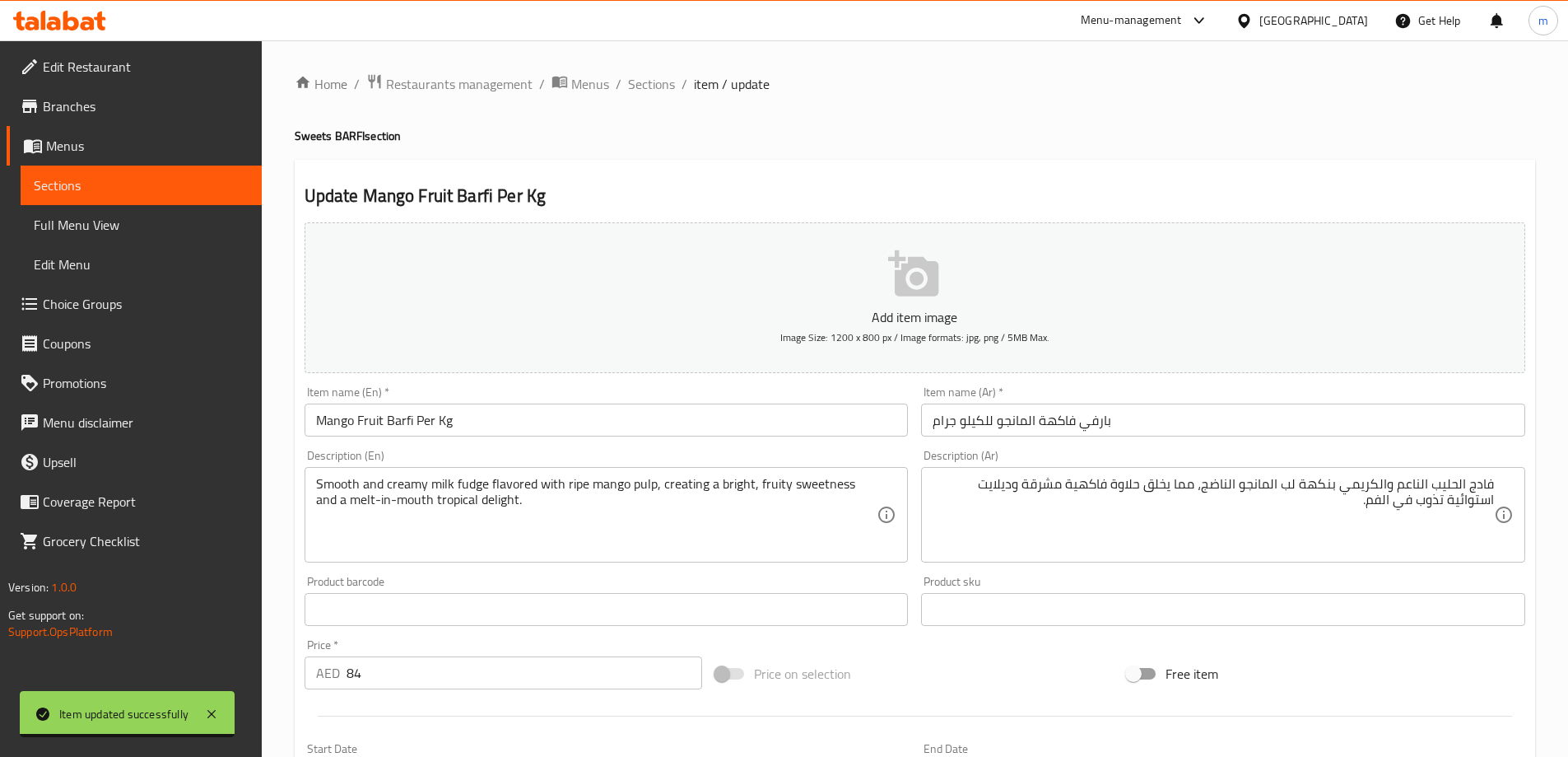
click at [653, 97] on div "Home / Restaurants management / Menus / Sections / item / update Sweets BARFI s…" at bounding box center [915, 601] width 1240 height 1057
click at [653, 90] on span "Sections" at bounding box center [651, 84] width 47 height 20
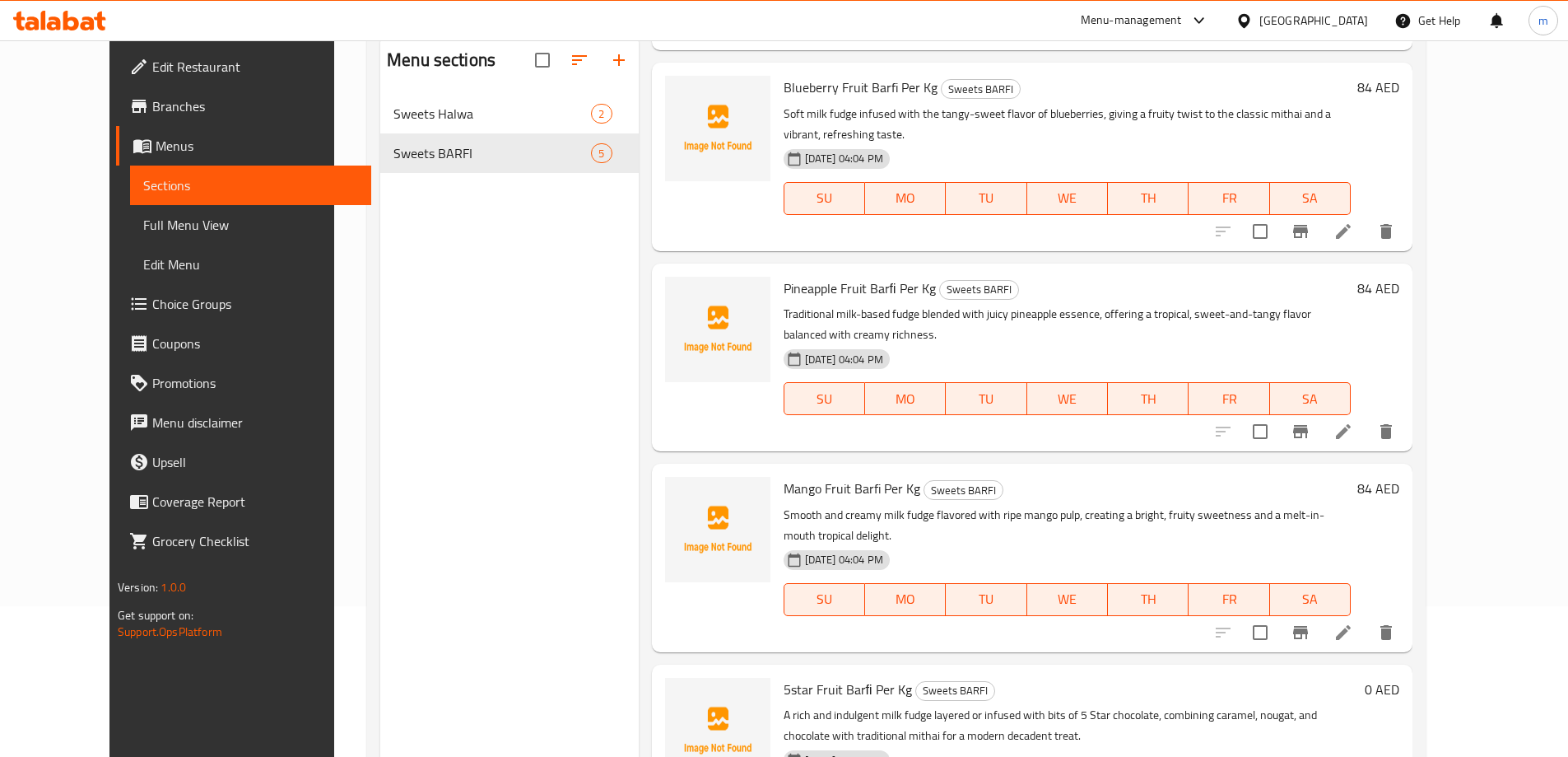
scroll to position [230, 0]
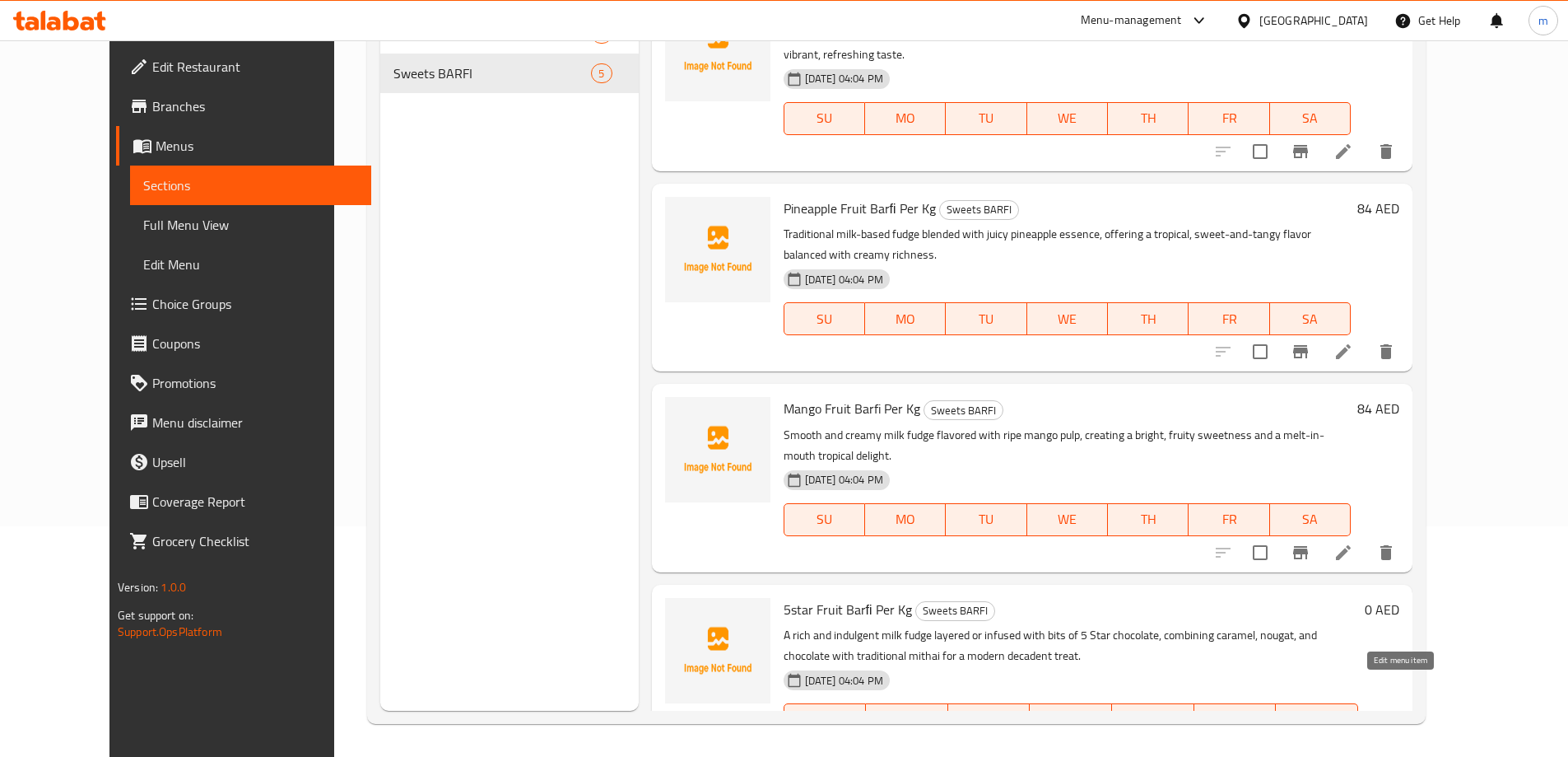
click at [1314, 743] on icon at bounding box center [1304, 753] width 20 height 20
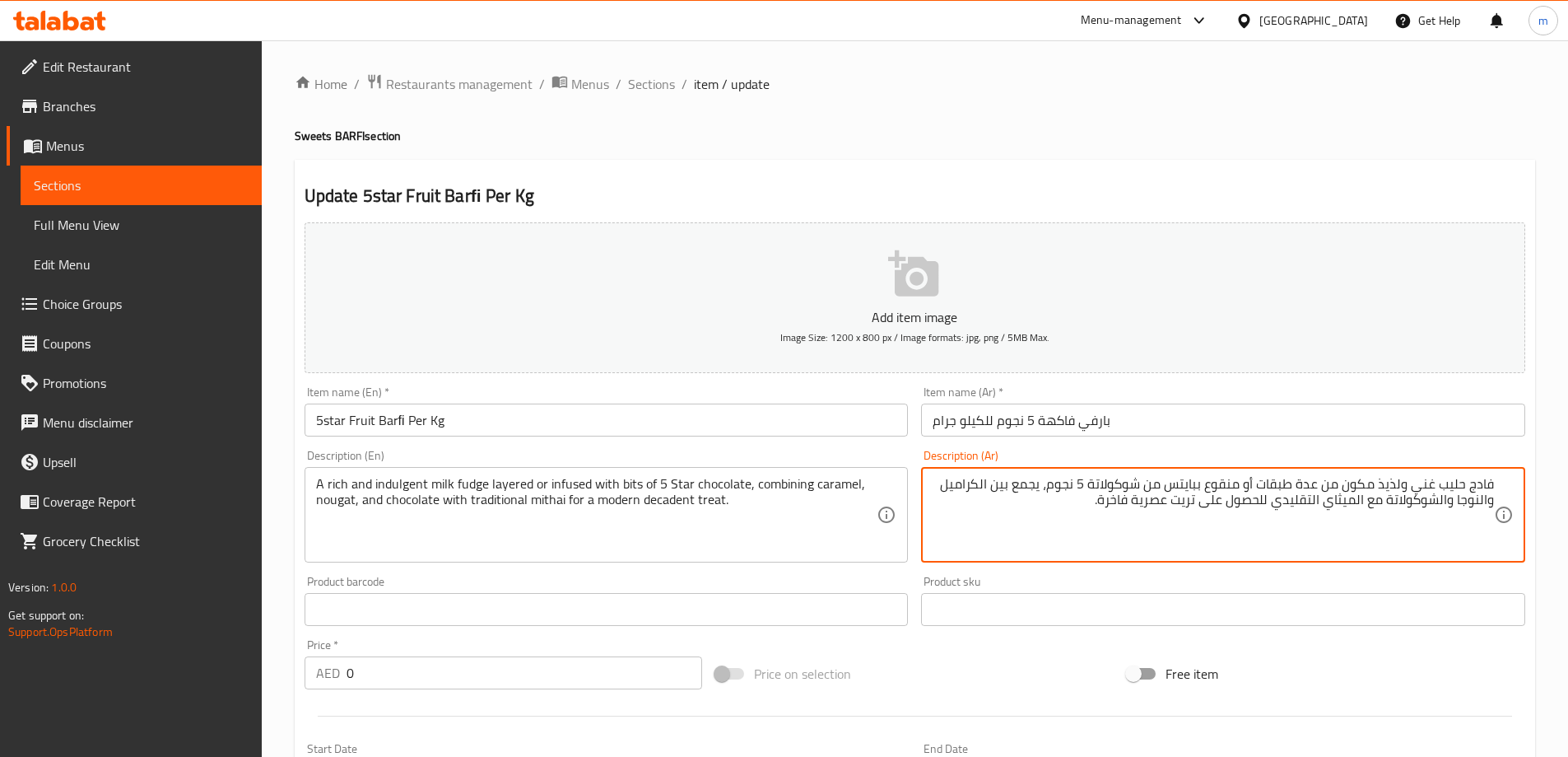
drag, startPoint x: 1299, startPoint y: 485, endPoint x: 1380, endPoint y: 483, distance: 81.0
click at [1380, 483] on textarea "فادج حليب غني ولذيذ مكون من عدة طبقات أو منقوع ببايتس من شوكولاتة 5 نجوم، يجمع …" at bounding box center [1212, 515] width 561 height 78
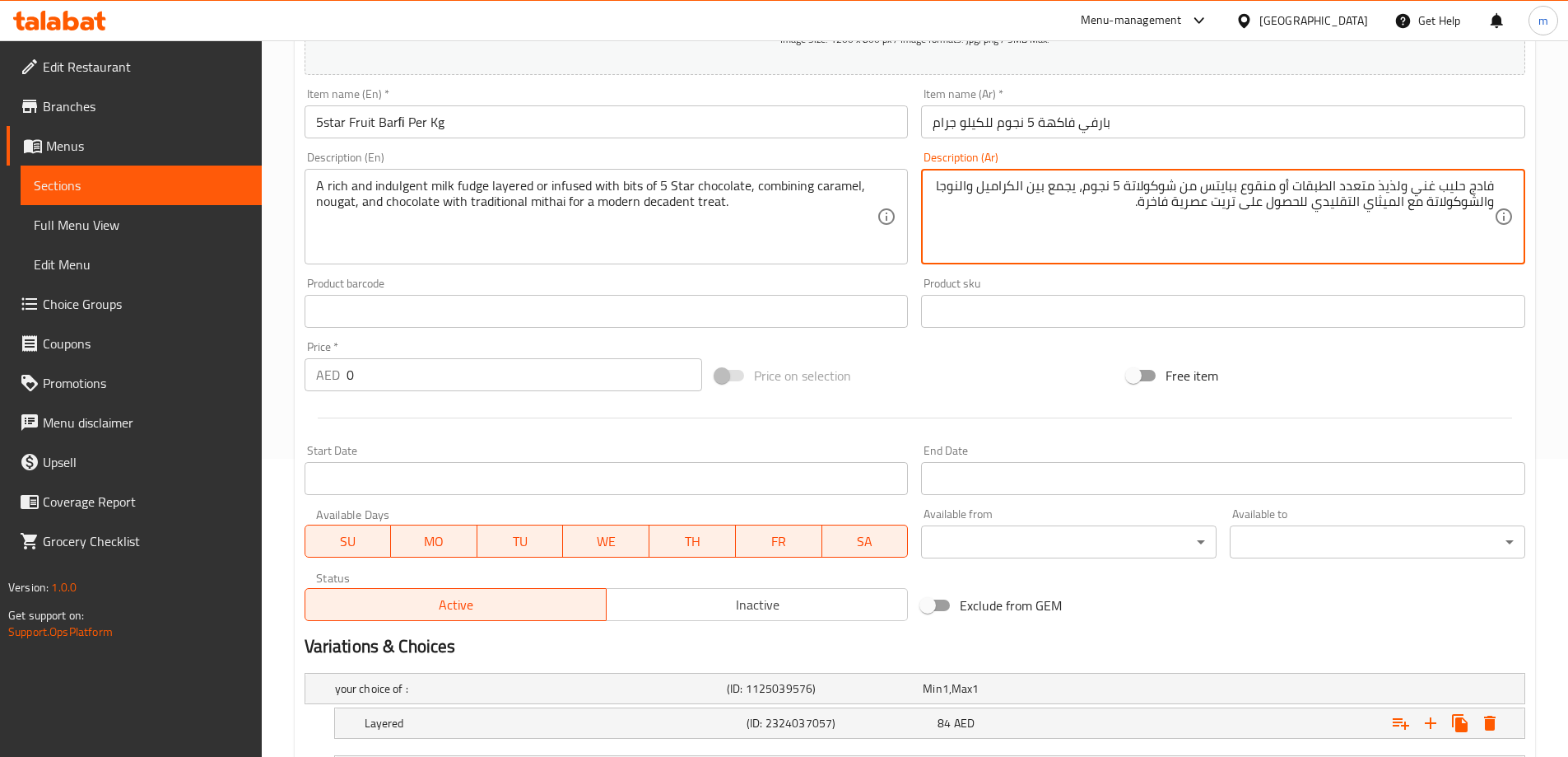
scroll to position [444, 0]
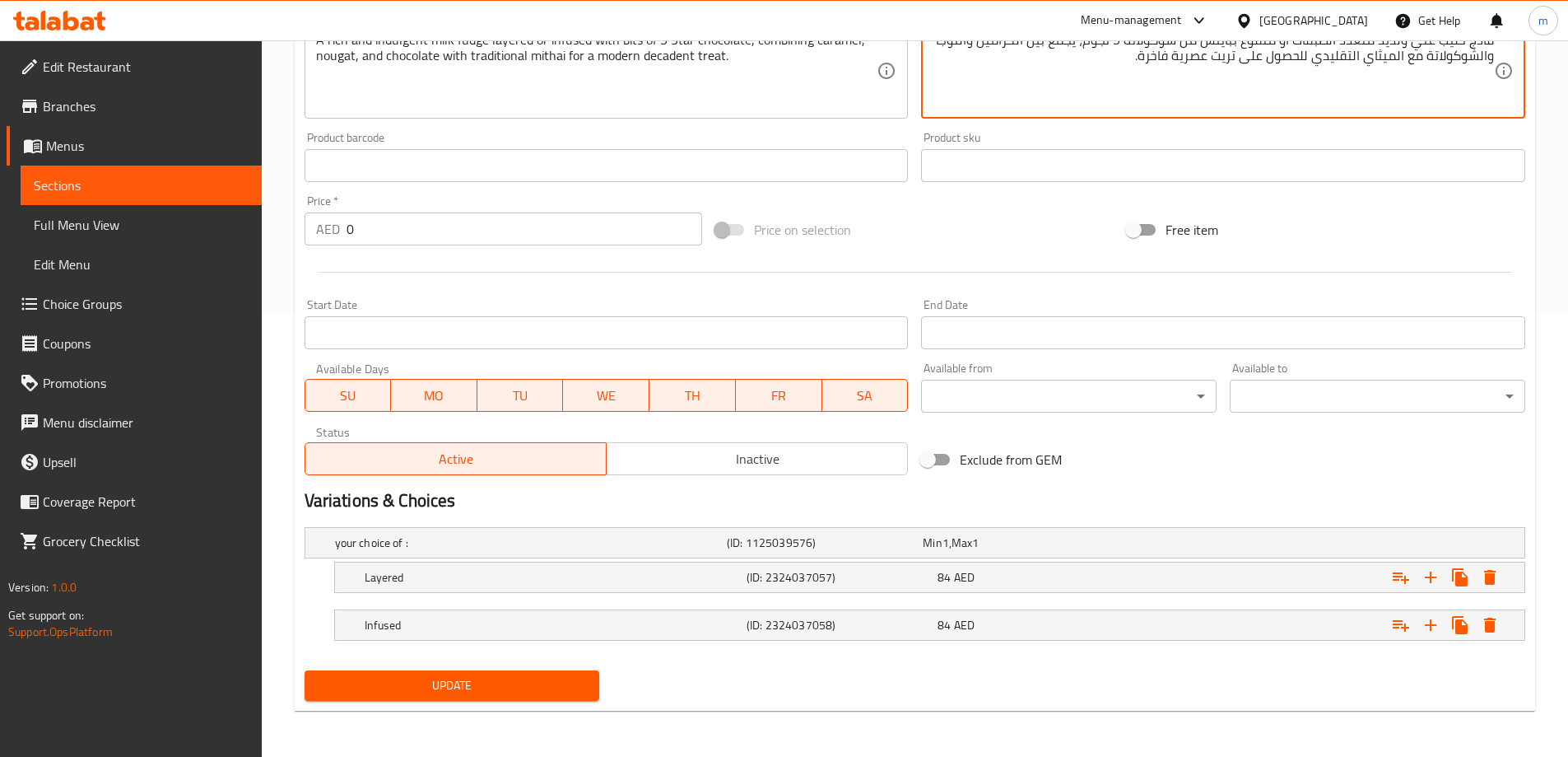
type textarea "فادج حليب غني ولذيذ متعدد الطبقات أو منقوع ببايتس من شوكولاتة 5 نجوم، يجمع بين …"
click at [554, 690] on span "Update" at bounding box center [453, 685] width 269 height 21
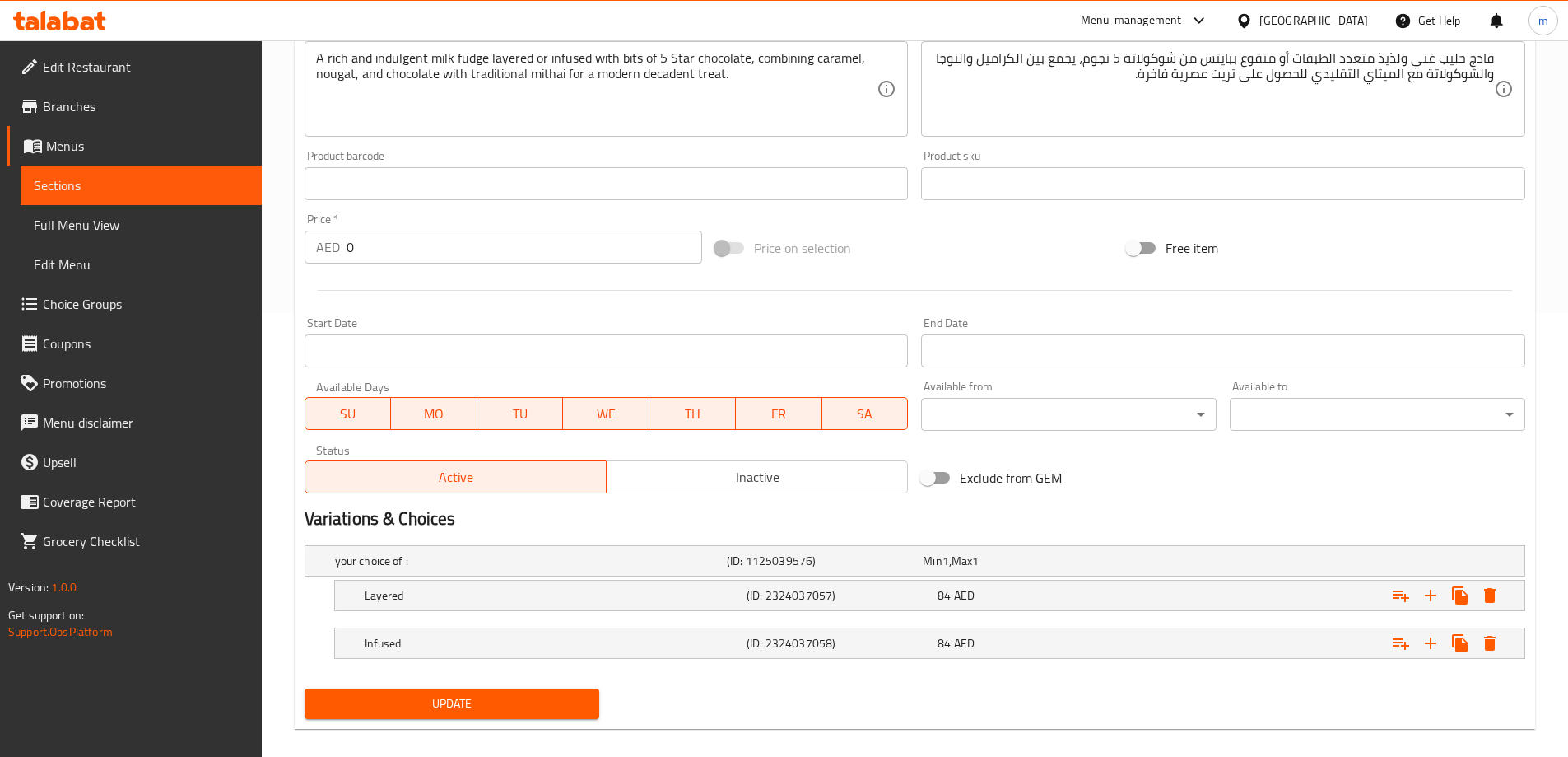
scroll to position [42, 0]
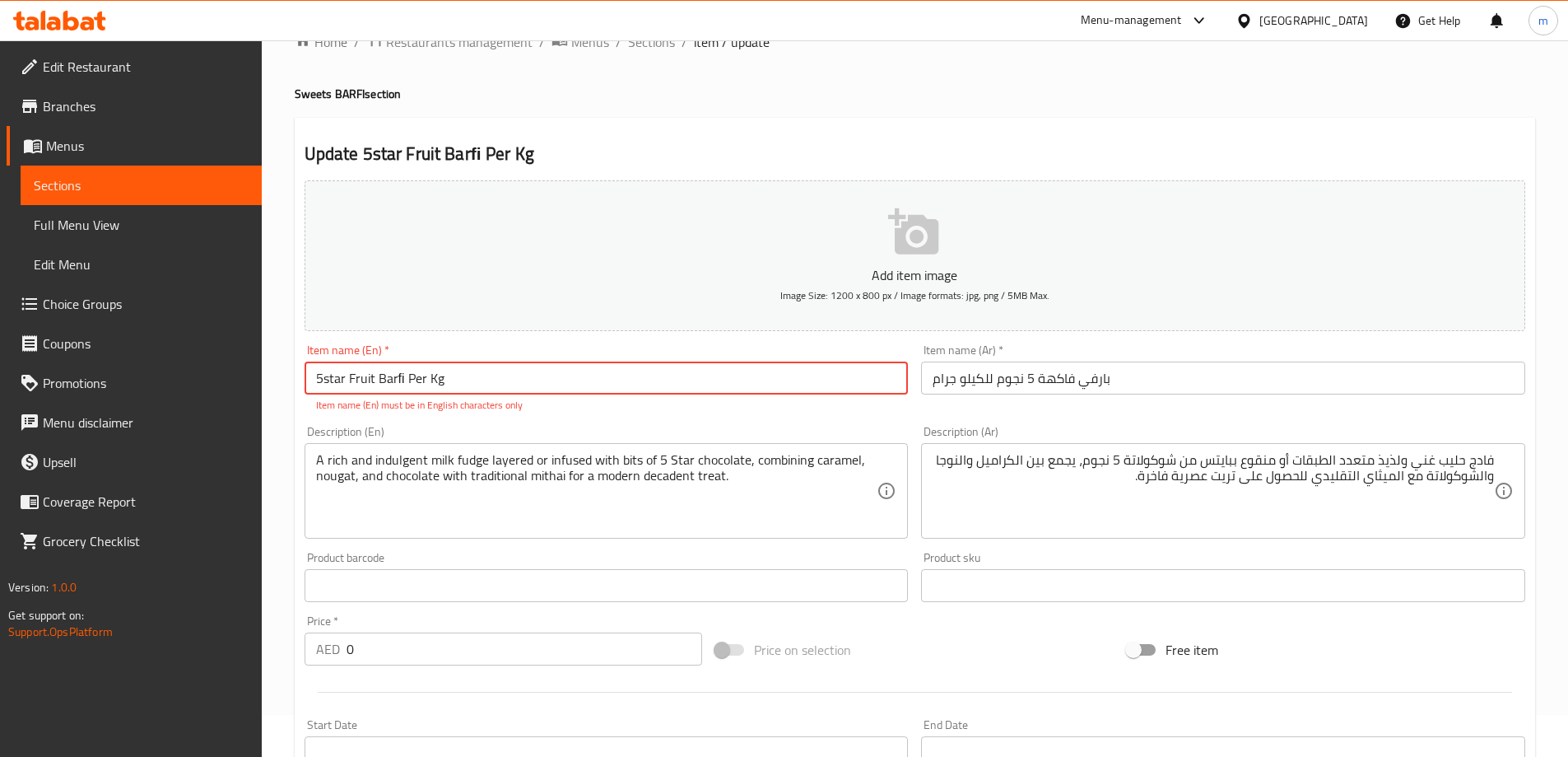
click at [404, 384] on input "5star Fruit Barﬁ Per Kg" at bounding box center [606, 377] width 604 height 33
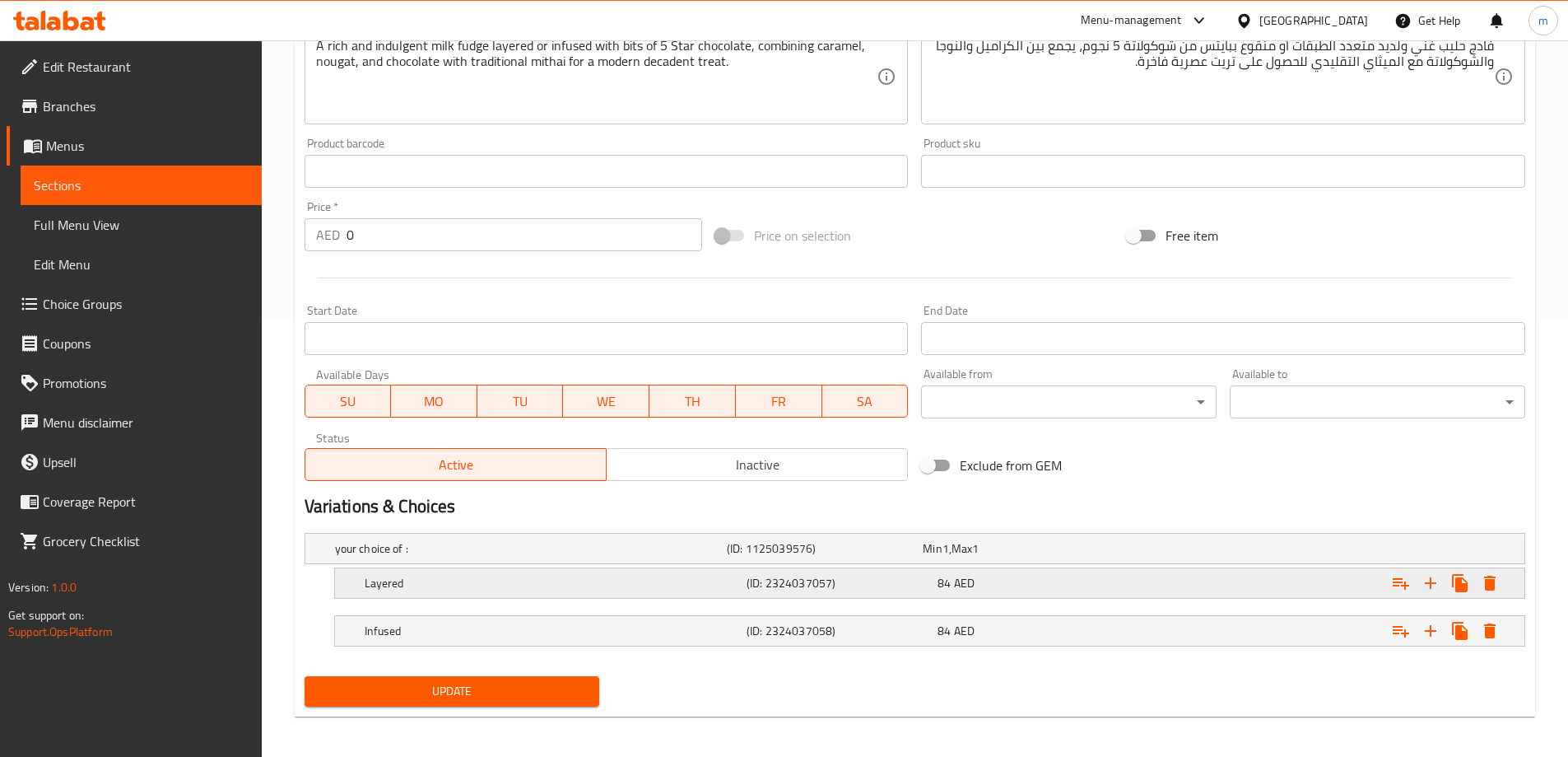
scroll to position [444, 0]
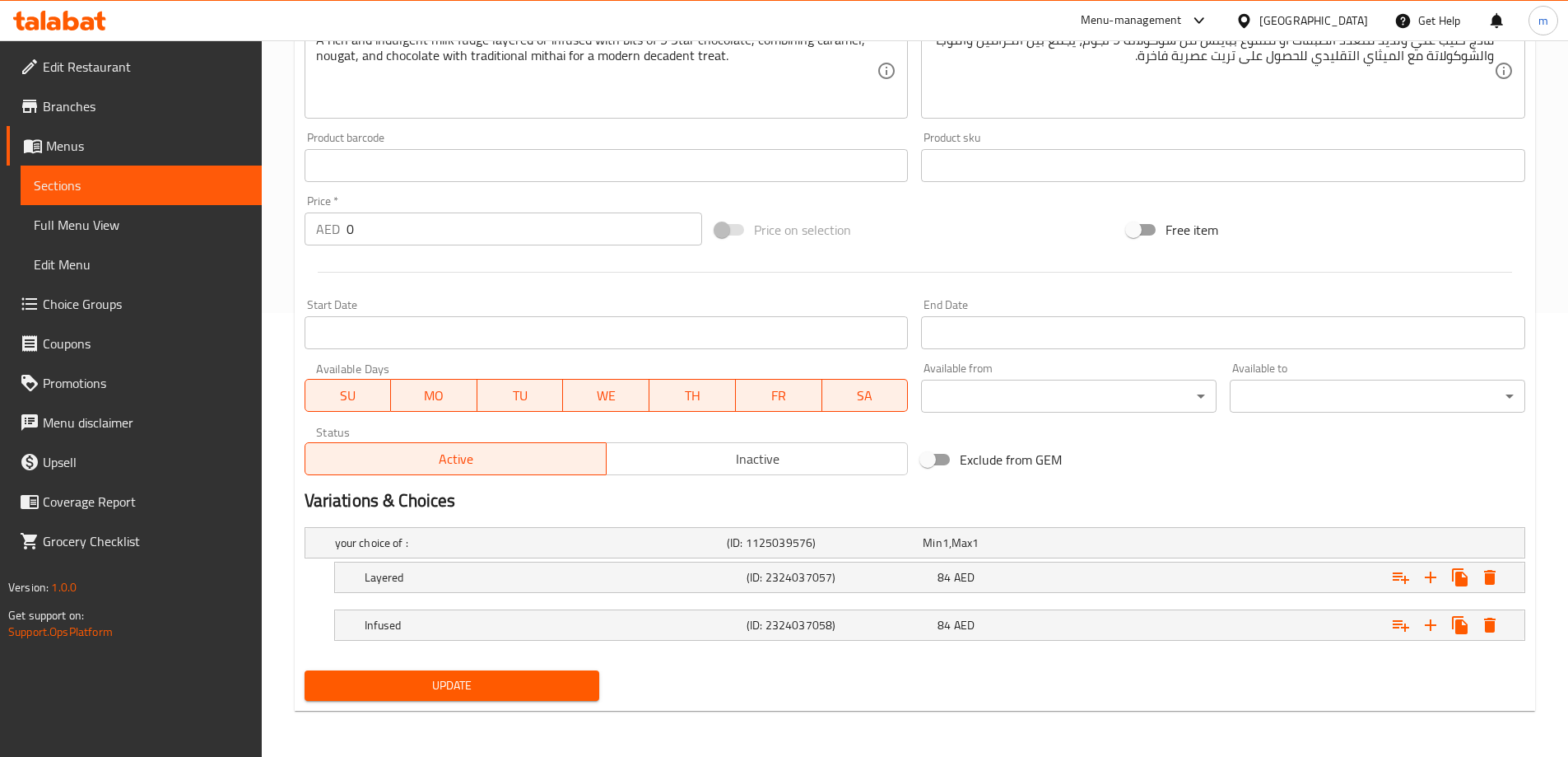
type input "5star Fruit Barfi Per Kg"
click at [452, 701] on div "Update" at bounding box center [453, 685] width 309 height 44
click at [453, 693] on span "Update" at bounding box center [453, 685] width 269 height 21
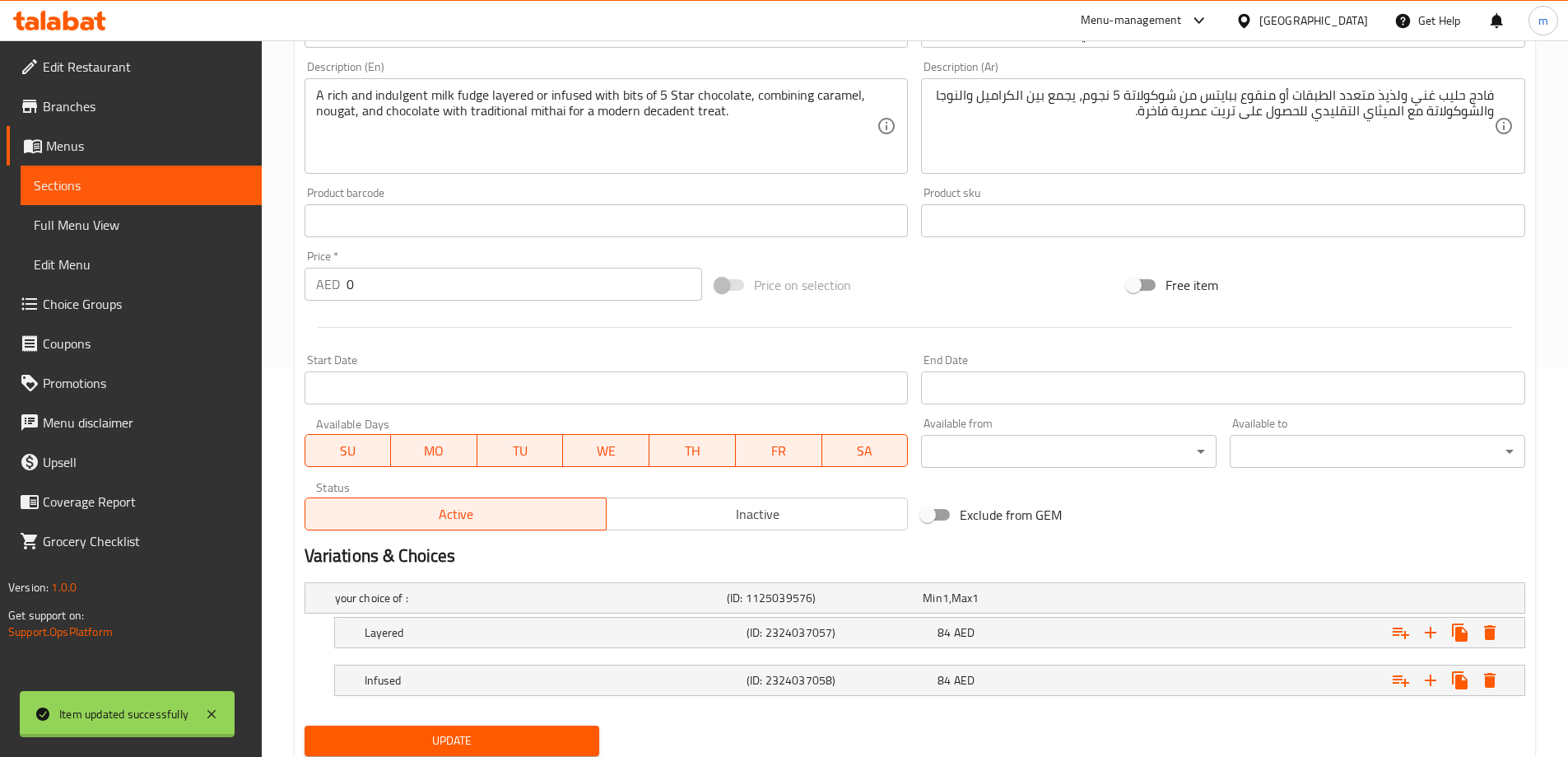
scroll to position [279, 0]
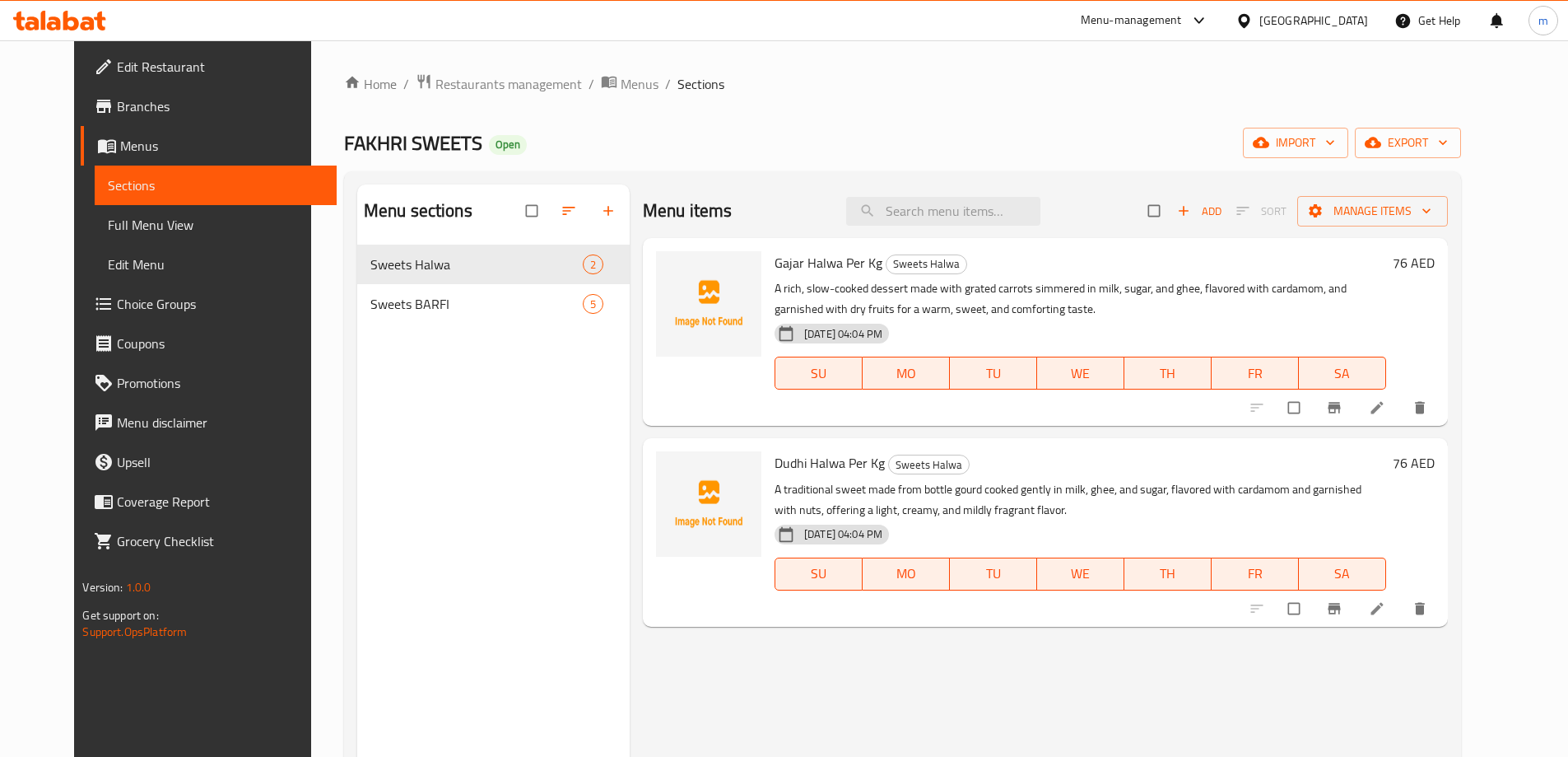
click at [108, 233] on span "Full Menu View" at bounding box center [214, 224] width 214 height 20
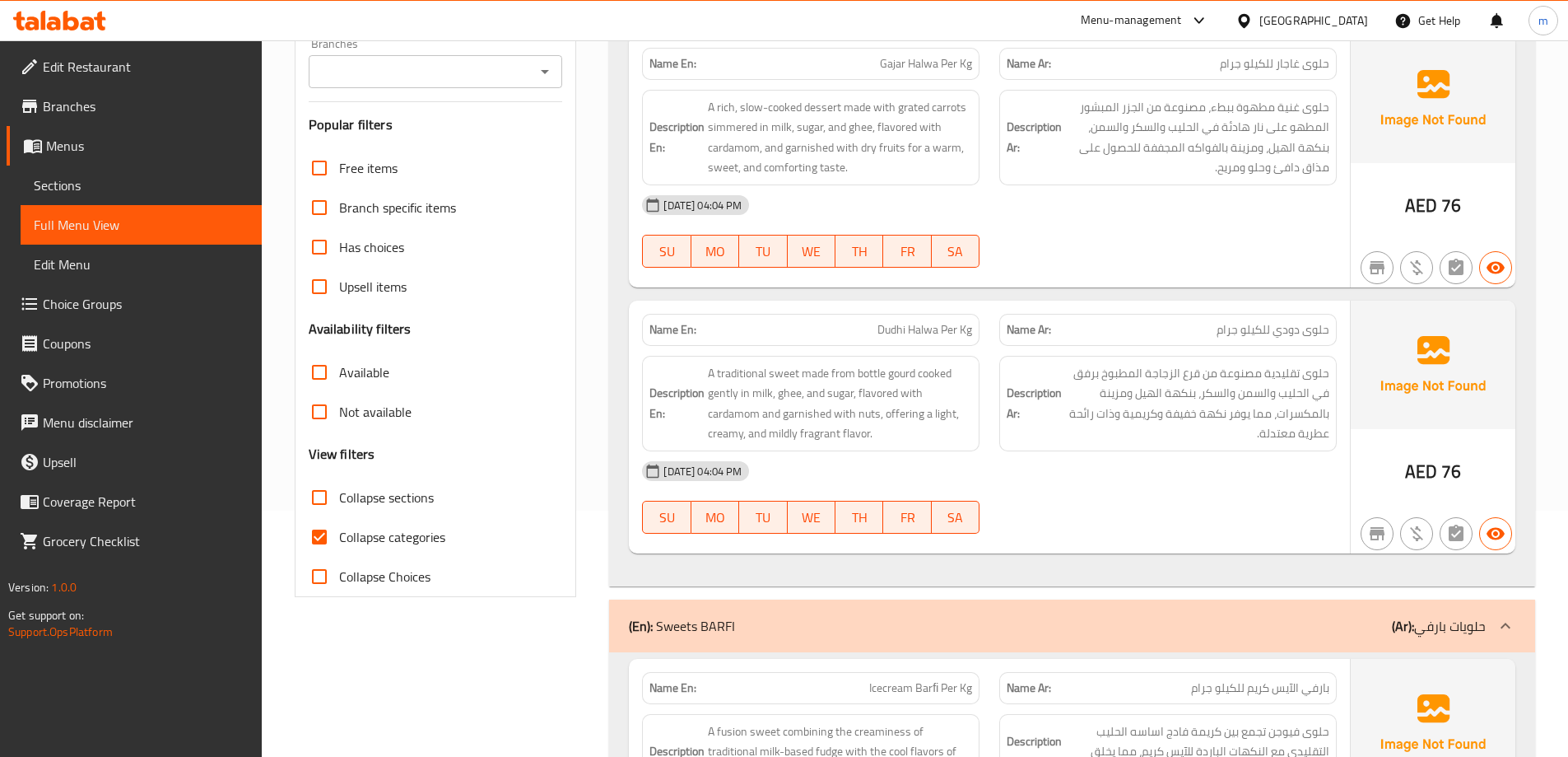
scroll to position [247, 0]
click at [883, 333] on span "Dudhi Halwa Per Kg" at bounding box center [924, 328] width 95 height 17
copy span "Dudhi"
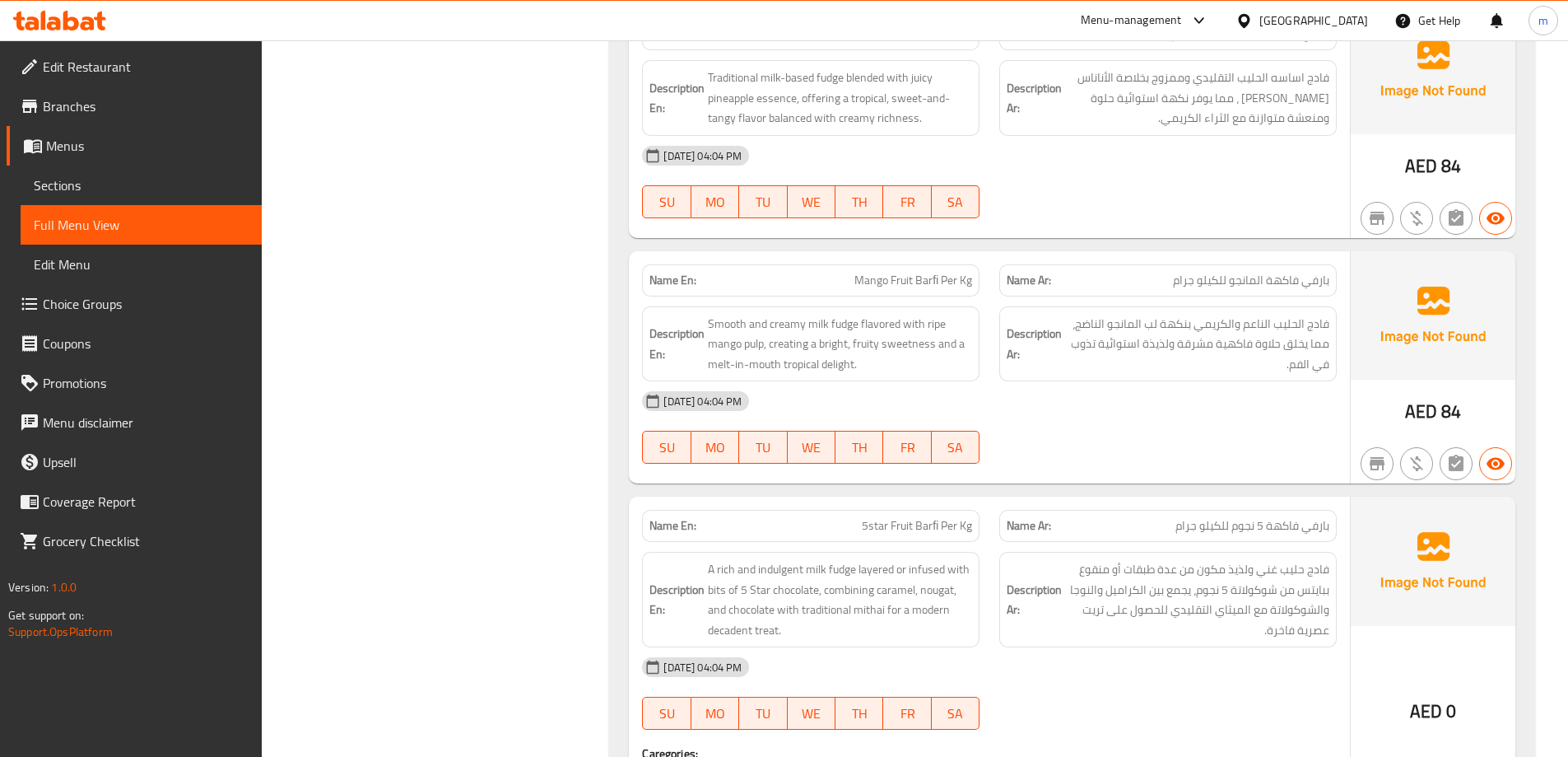
scroll to position [1482, 0]
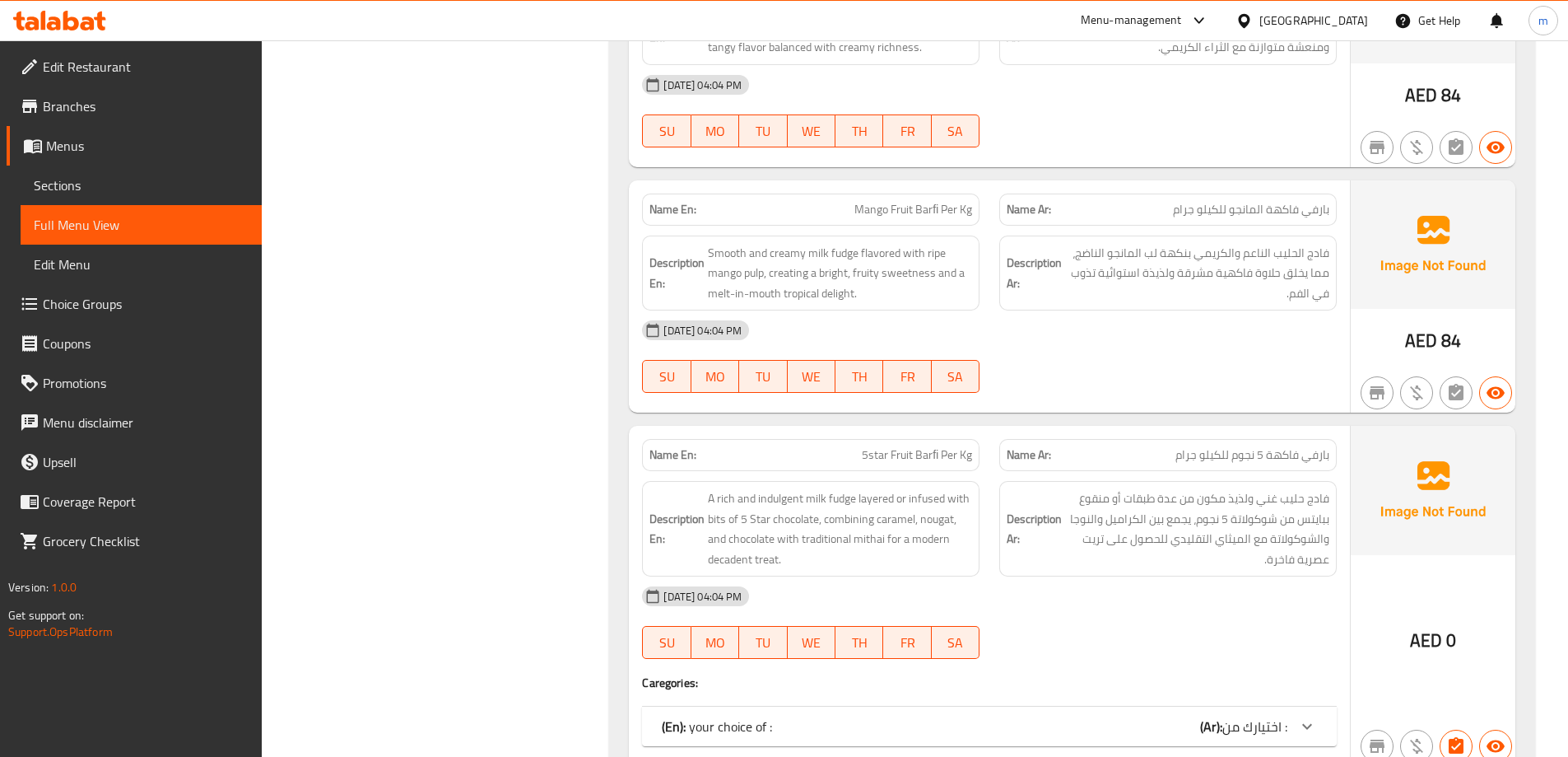
click at [931, 207] on span "Mango Fruit Barﬁ Per Kg" at bounding box center [913, 208] width 118 height 17
copy span "Mango Fruit Barﬁ Per Kg"
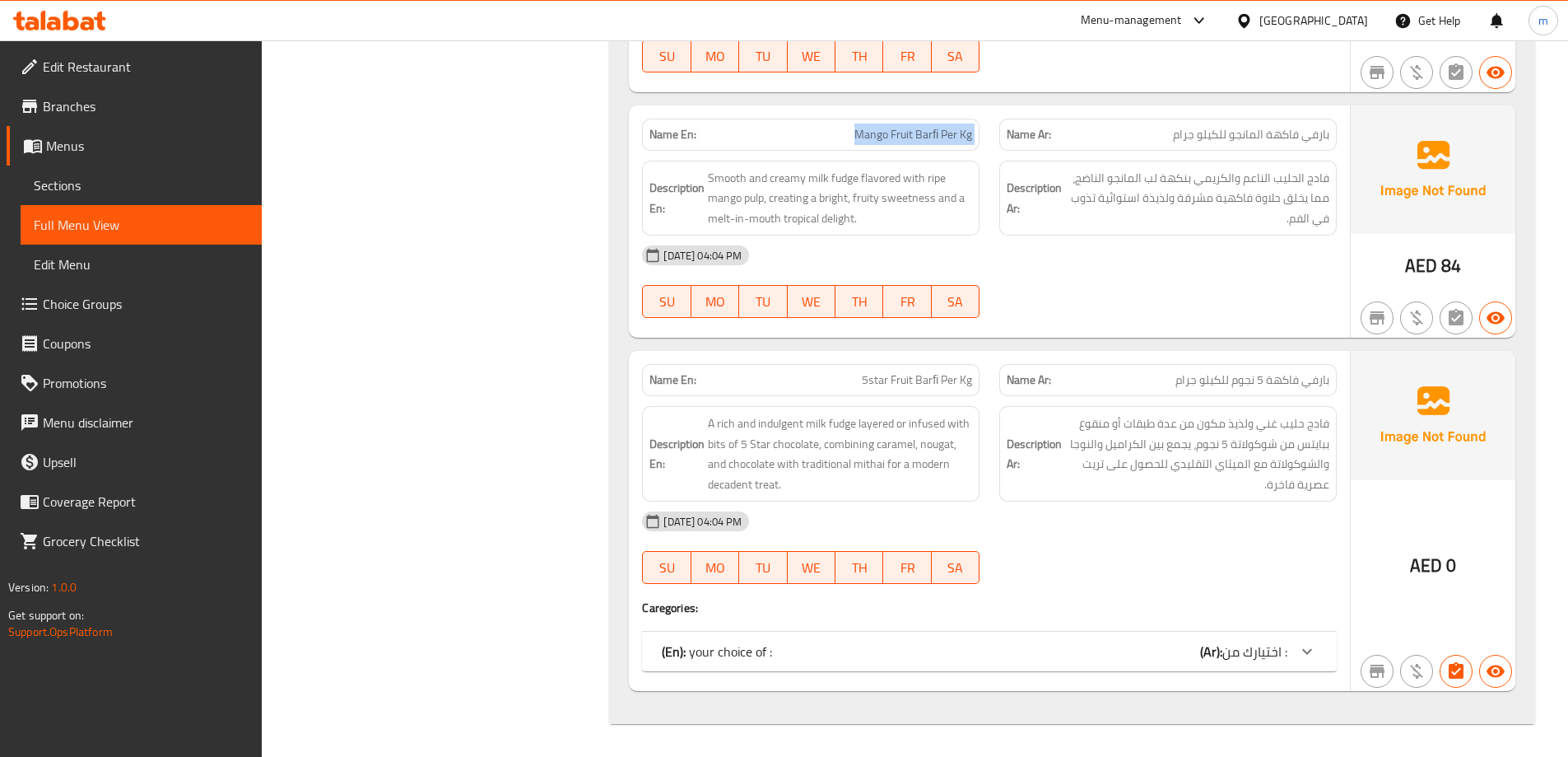
click at [1306, 655] on icon at bounding box center [1307, 651] width 20 height 20
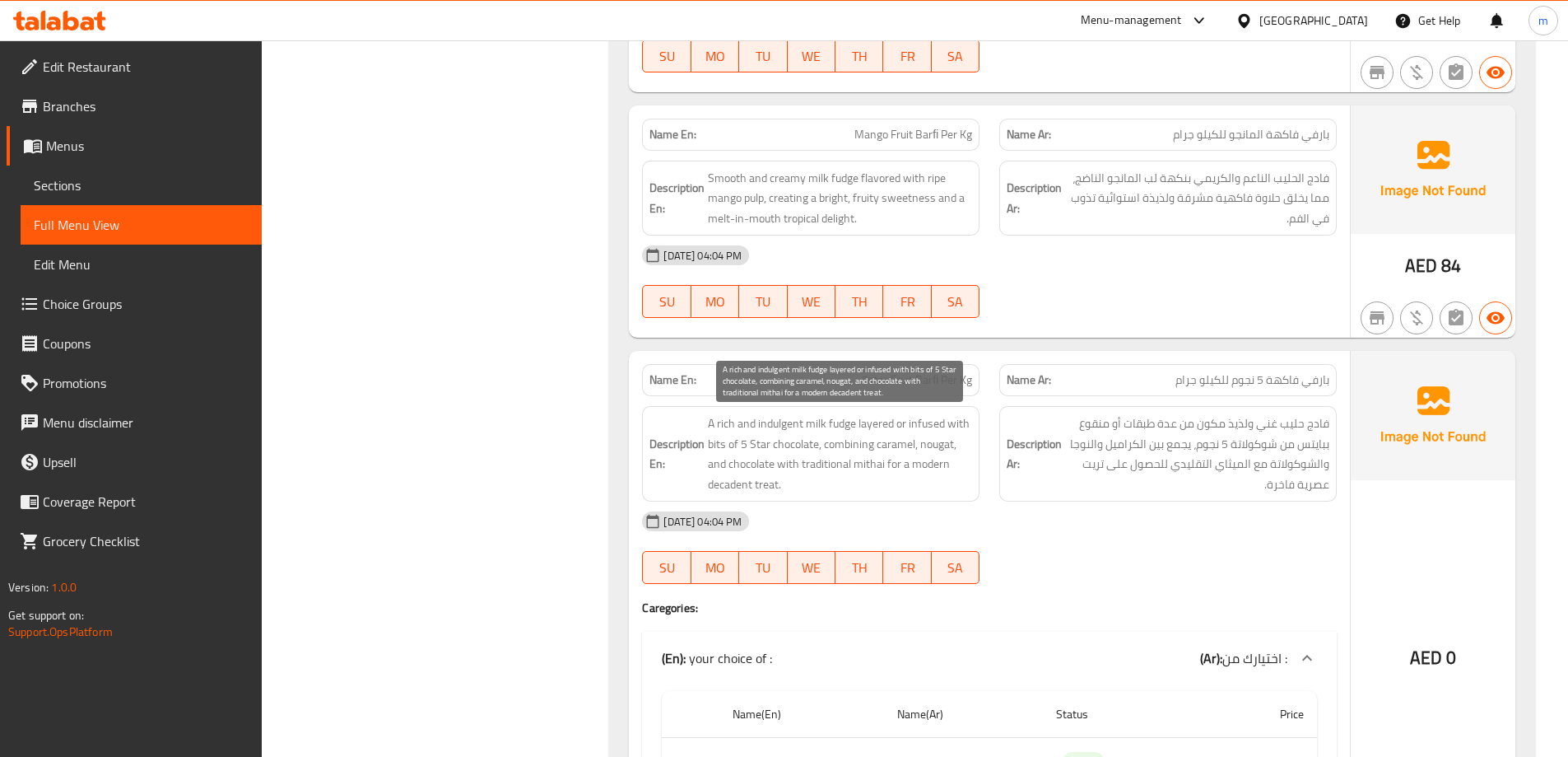
click at [728, 487] on span "A rich and indulgent milk fudge layered or infused with bits of 5 Star chocolat…" at bounding box center [839, 453] width 264 height 81
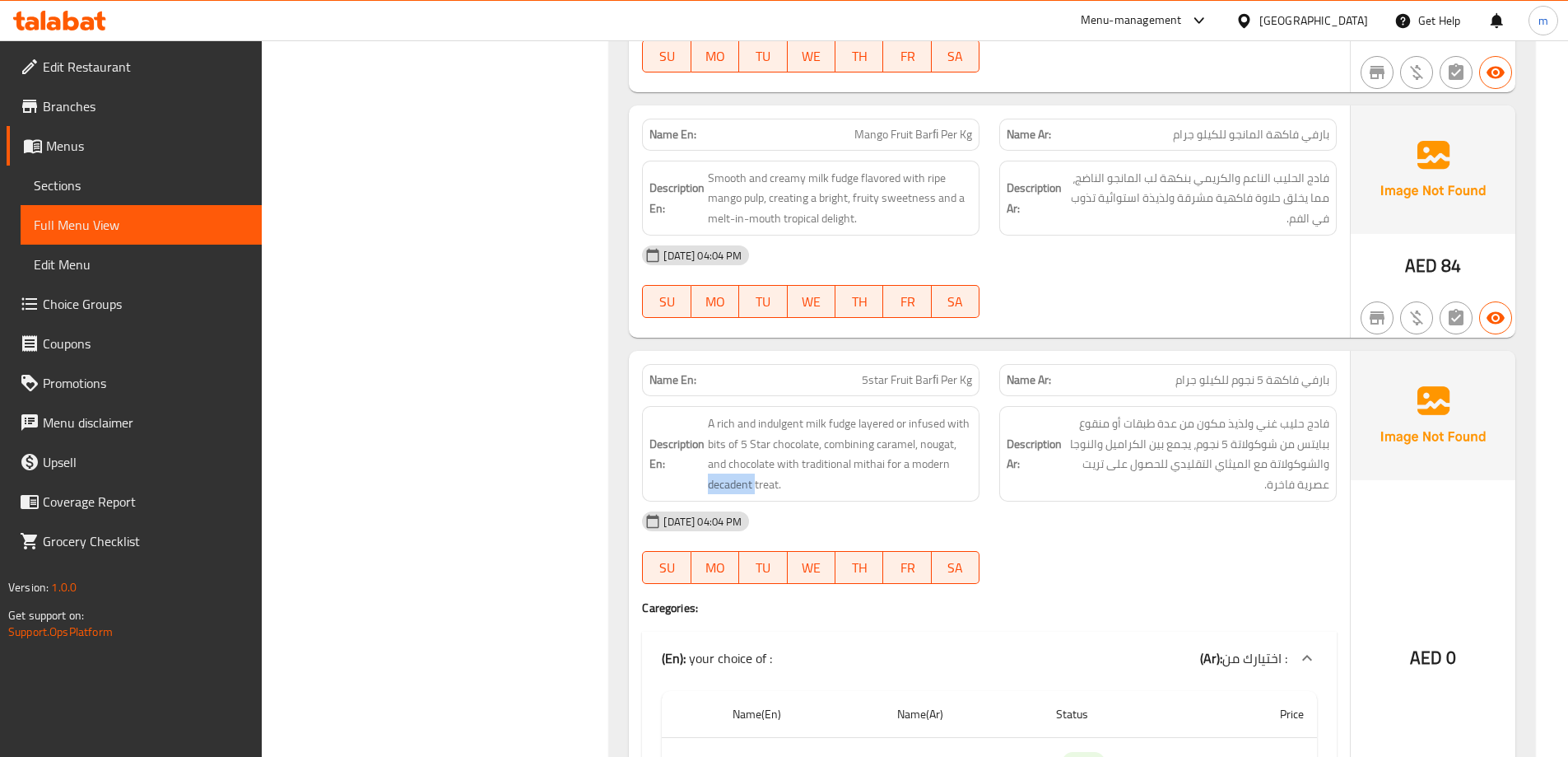
copy span "decadent"
click at [686, 471] on strong "Description En:" at bounding box center [676, 454] width 55 height 40
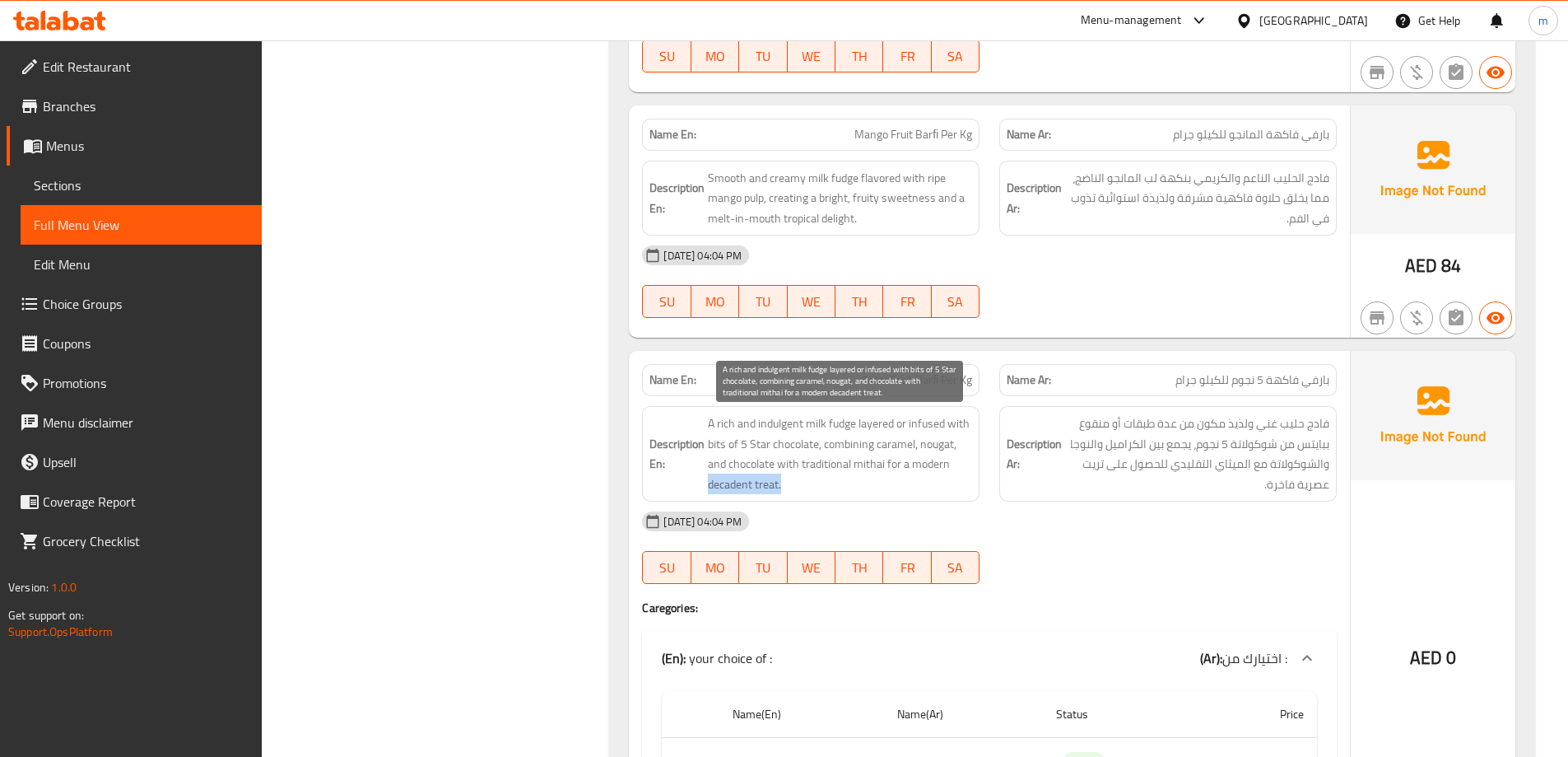
drag, startPoint x: 701, startPoint y: 485, endPoint x: 809, endPoint y: 481, distance: 108.1
click at [809, 481] on h6 "Description En: A rich and indulgent milk fudge layered or infused with bits of…" at bounding box center [810, 453] width 323 height 81
copy span "decadent treat."
click at [930, 468] on span "A rich and indulgent milk fudge layered or infused with bits of 5 Star chocolat…" at bounding box center [839, 453] width 264 height 81
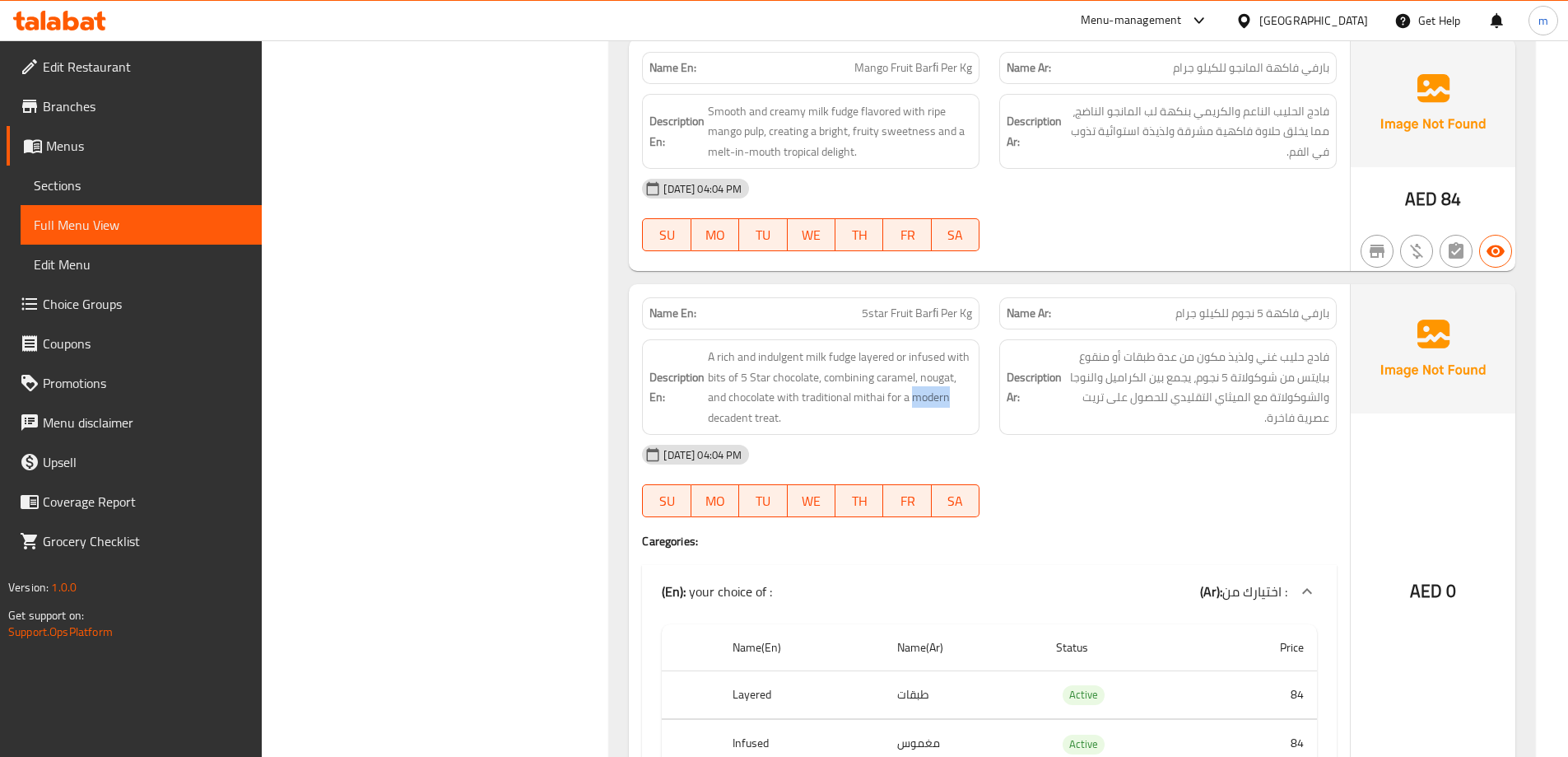
scroll to position [1721, 0]
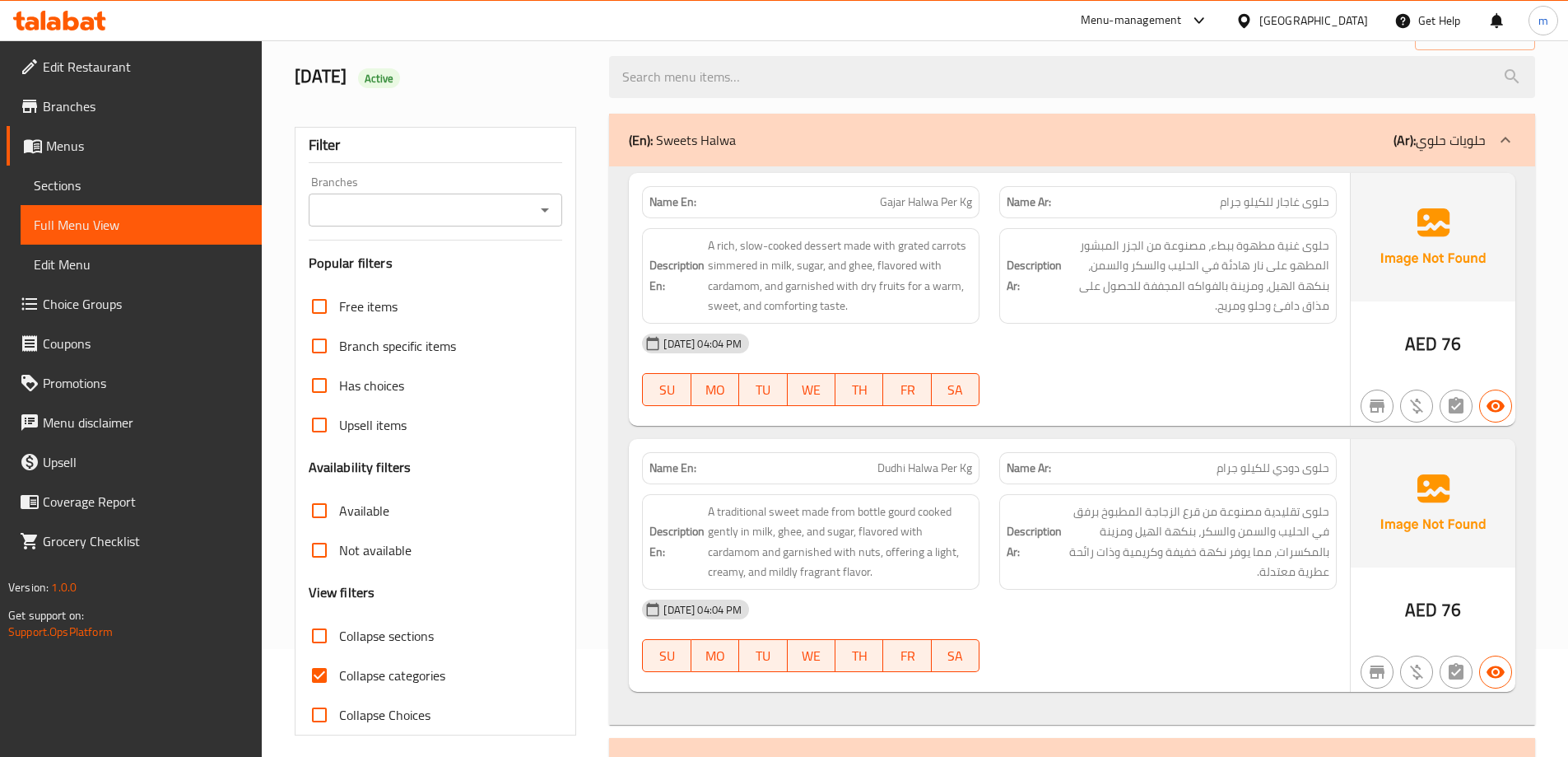
scroll to position [329, 0]
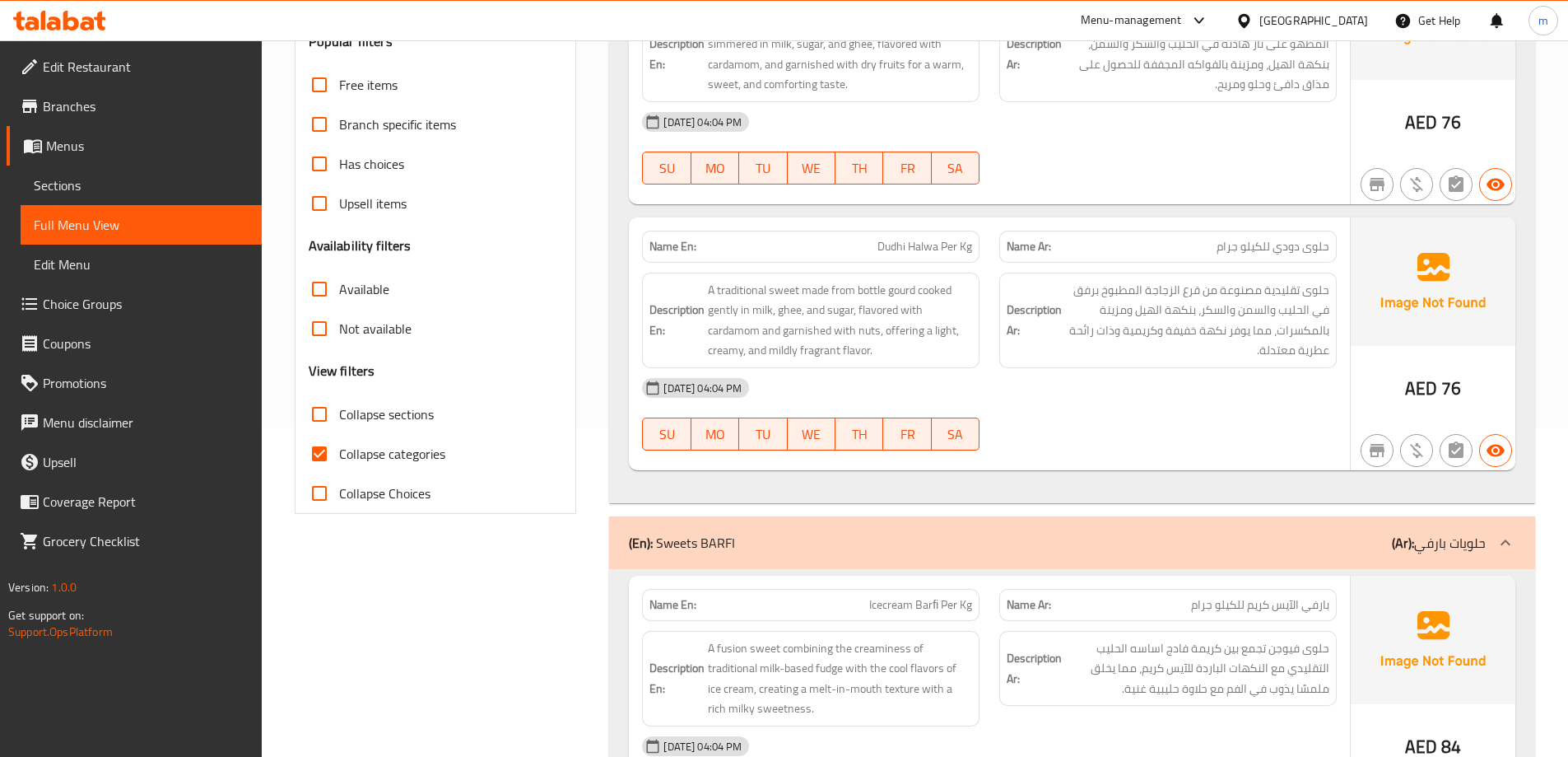
click at [424, 460] on span "Collapse categories" at bounding box center [392, 454] width 106 height 20
click at [339, 460] on input "Collapse categories" at bounding box center [319, 454] width 40 height 40
checkbox input "false"
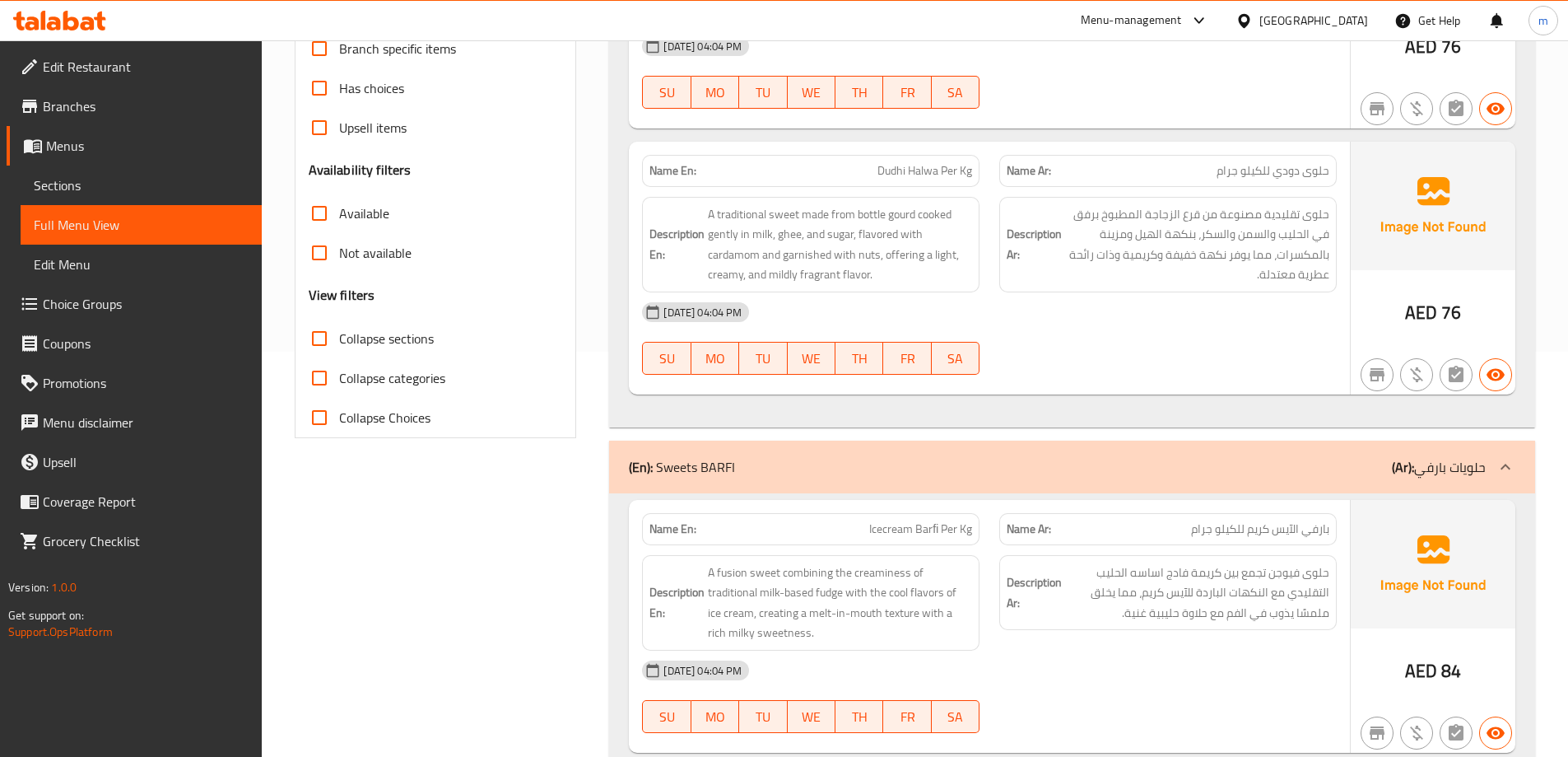
scroll to position [0, 0]
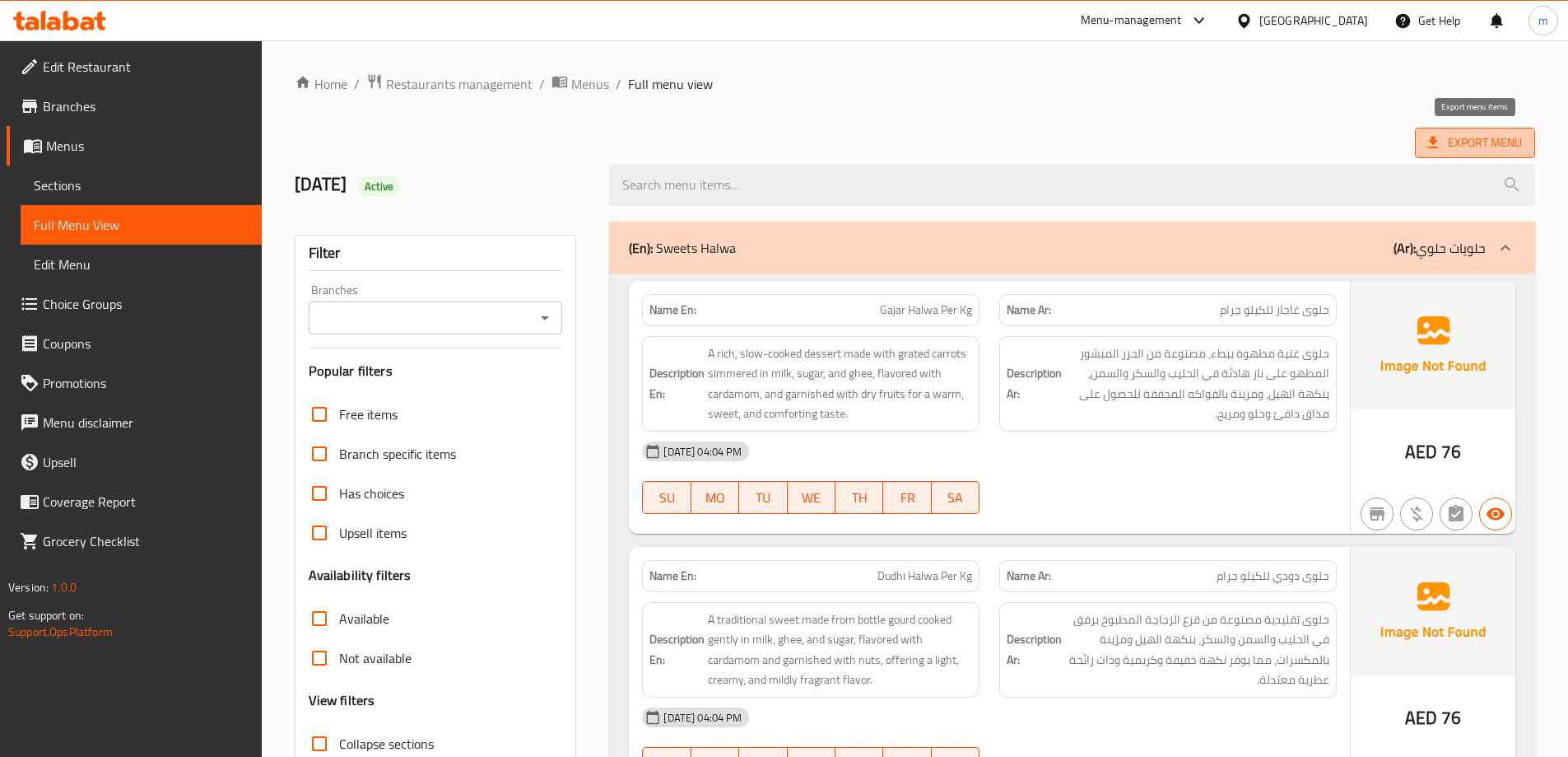
click at [1488, 151] on span "Export Menu" at bounding box center [1474, 143] width 94 height 21
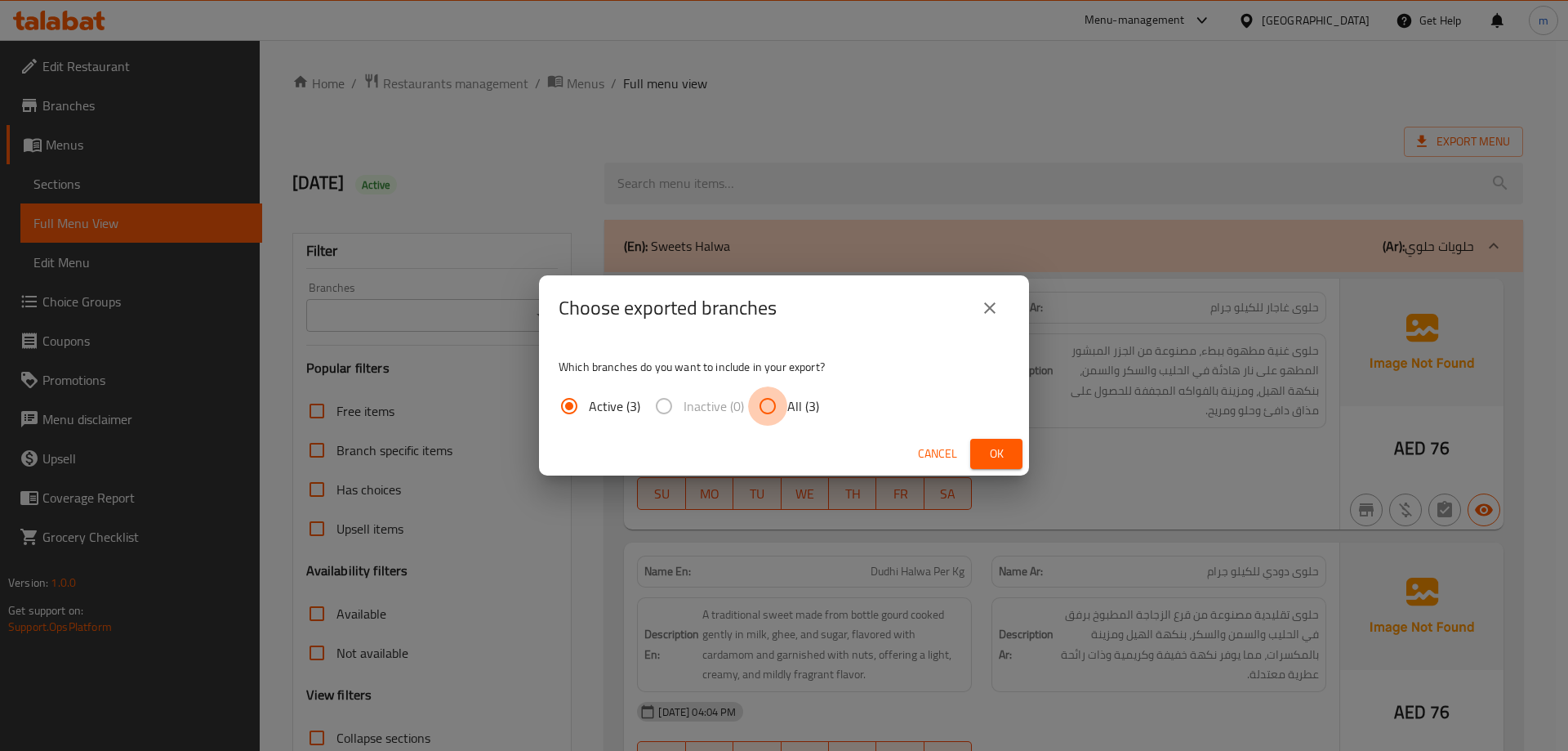
click at [775, 407] on input "All (3)" at bounding box center [768, 406] width 40 height 40
radio input "true"
click at [1017, 454] on button "Ok" at bounding box center [996, 453] width 52 height 31
